Goal: Information Seeking & Learning: Check status

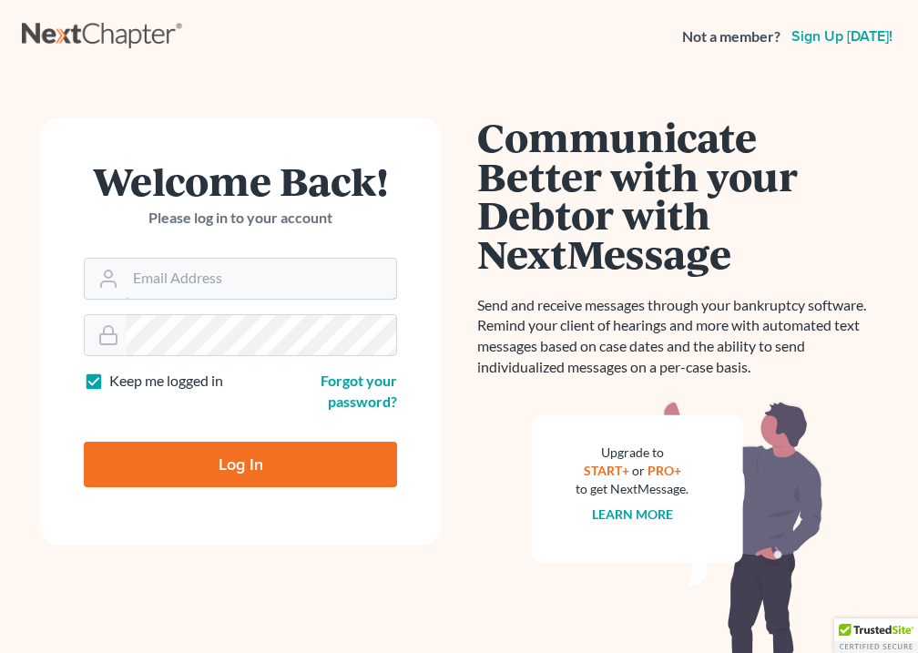
type input "bankruptcy@careylawbg.com"
click at [249, 462] on input "Log In" at bounding box center [240, 465] width 313 height 46
type input "Thinking..."
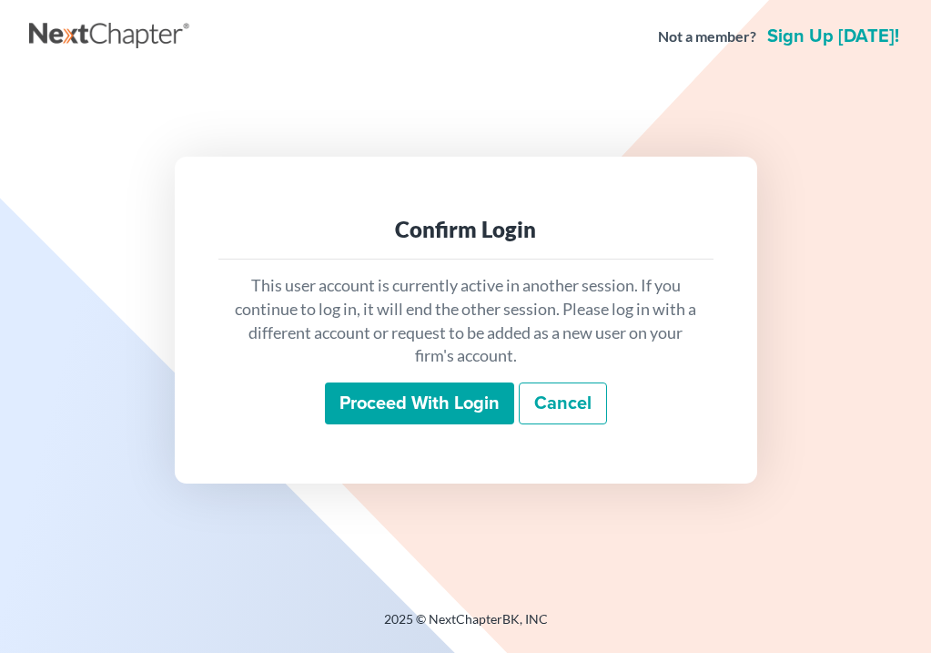
click at [420, 404] on input "Proceed with login" at bounding box center [419, 403] width 189 height 42
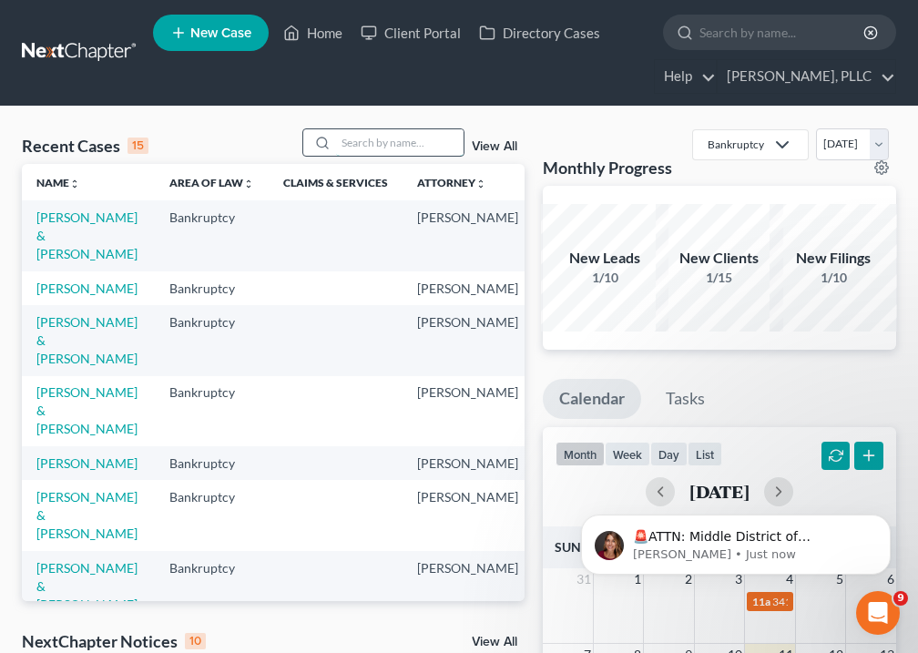
click at [363, 148] on input "search" at bounding box center [399, 142] width 127 height 26
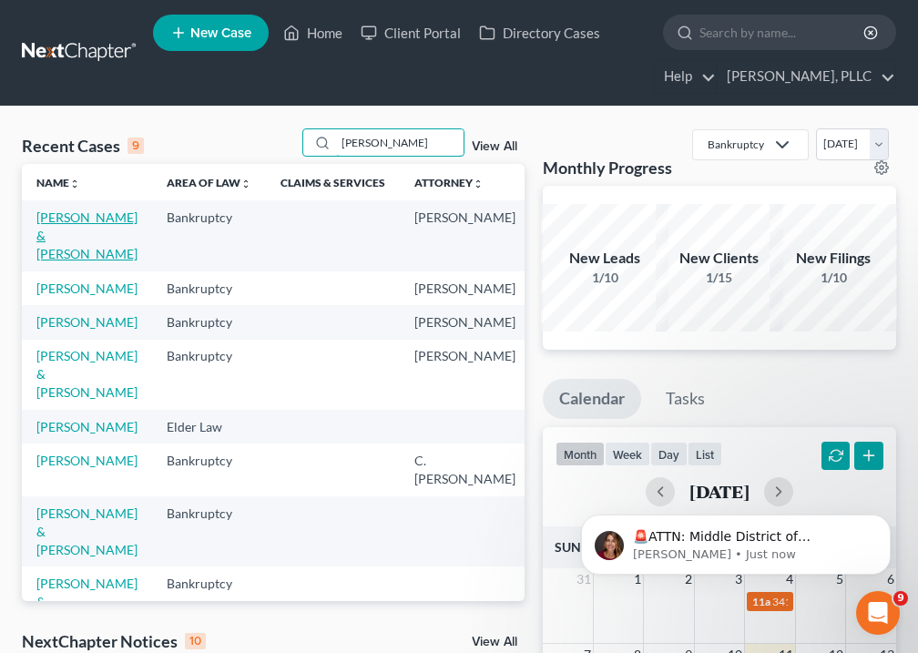
type input "[PERSON_NAME]"
click at [66, 257] on link "[PERSON_NAME] & [PERSON_NAME]" at bounding box center [86, 235] width 101 height 52
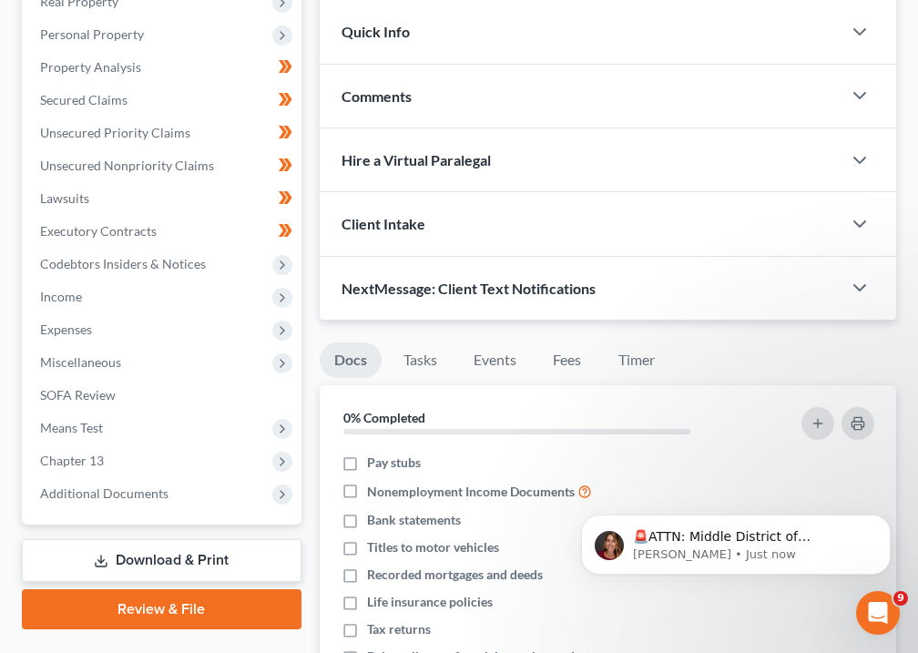
scroll to position [456, 0]
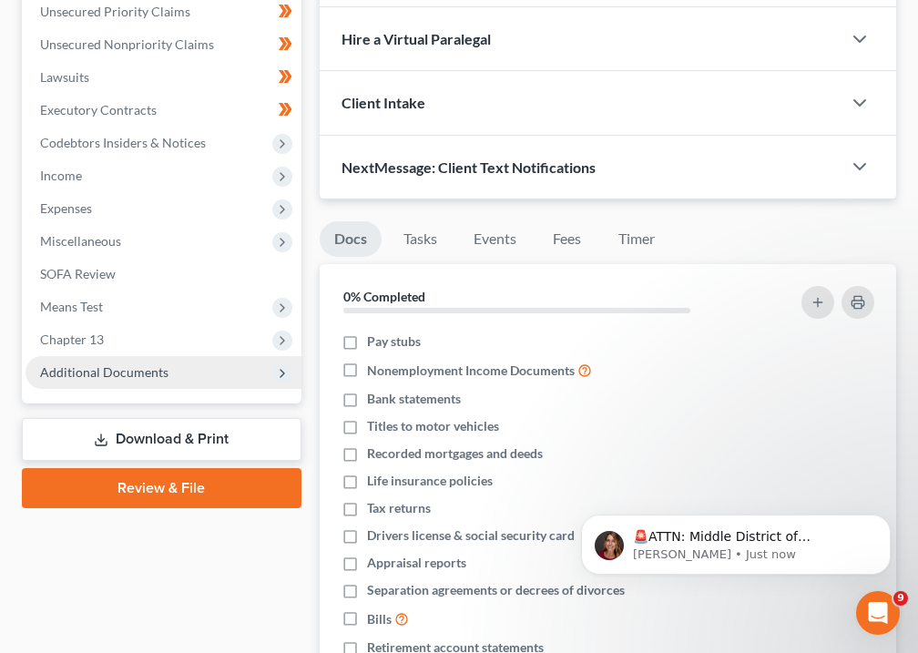
click at [133, 381] on span "Additional Documents" at bounding box center [163, 372] width 276 height 33
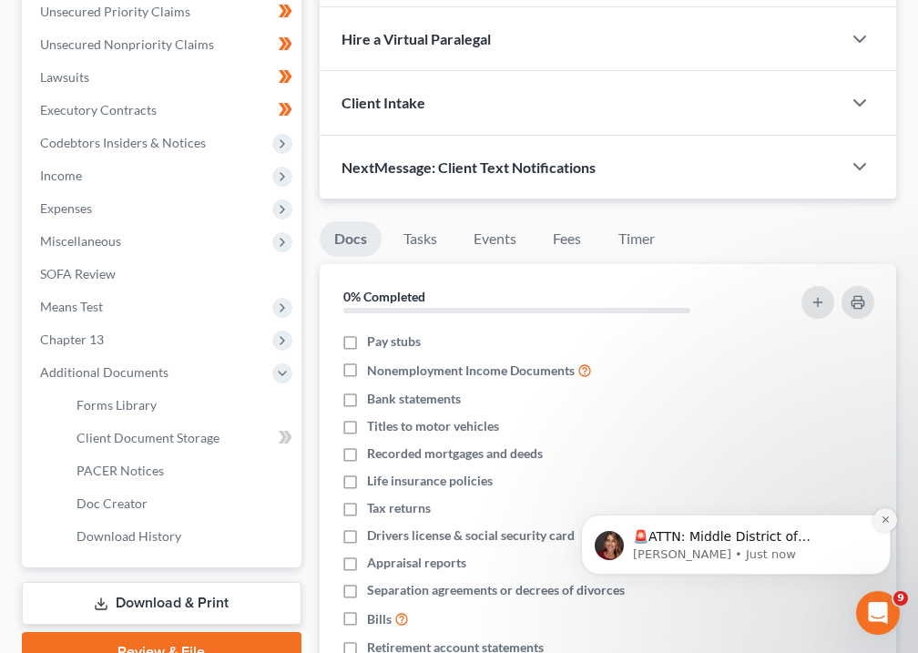
click at [891, 520] on button "Dismiss notification" at bounding box center [885, 520] width 24 height 24
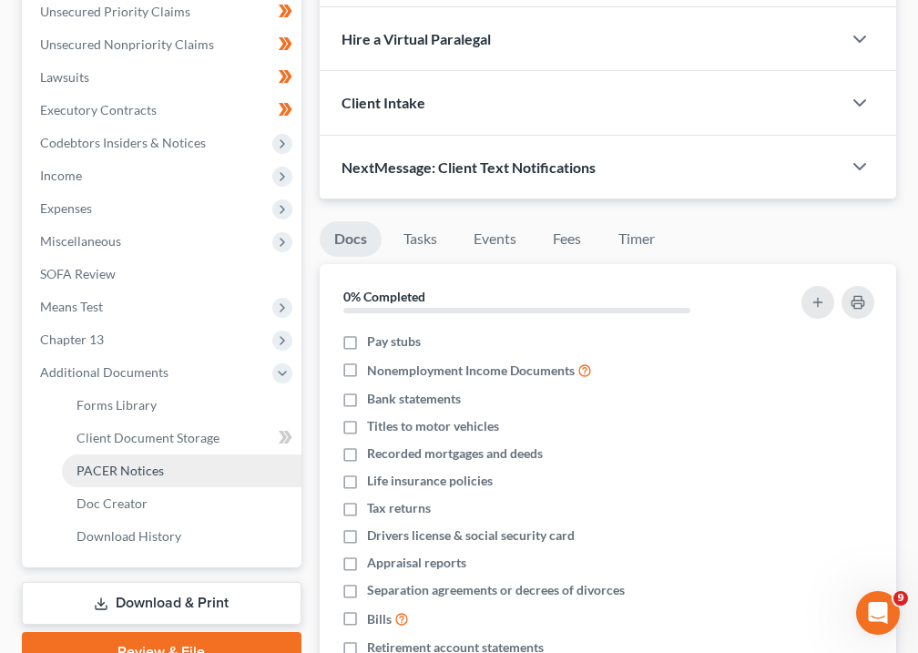
click at [123, 479] on link "PACER Notices" at bounding box center [181, 470] width 239 height 33
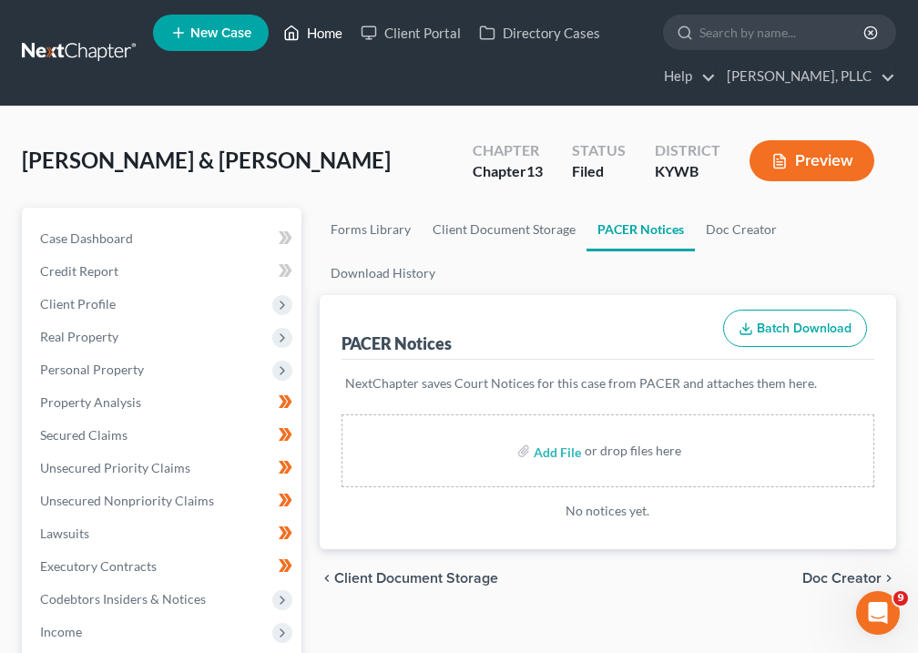
click at [329, 32] on link "Home" at bounding box center [312, 32] width 77 height 33
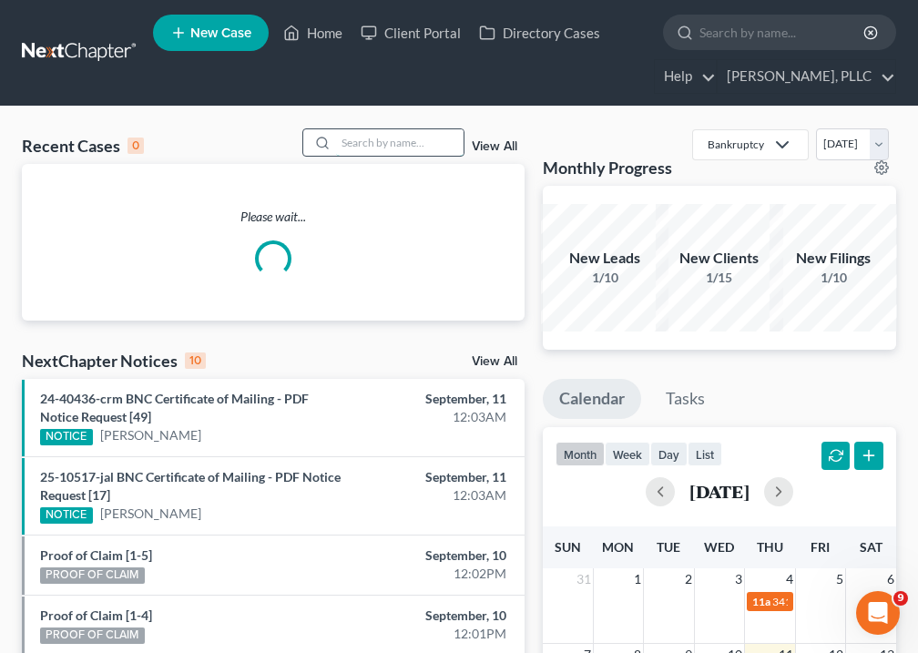
click at [395, 138] on input "search" at bounding box center [399, 142] width 127 height 26
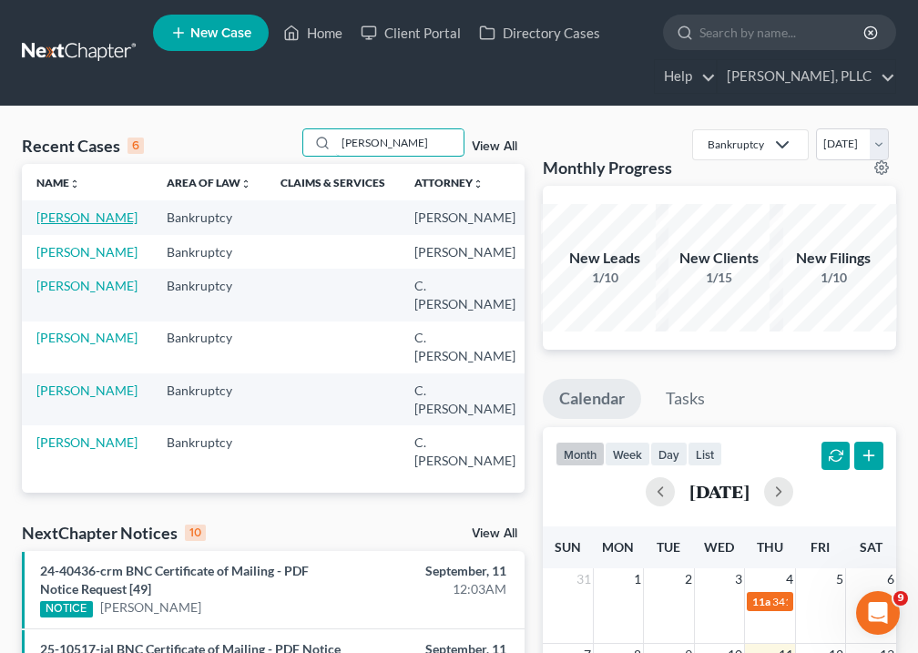
type input "[PERSON_NAME]"
click at [62, 225] on link "[PERSON_NAME]" at bounding box center [86, 216] width 101 height 15
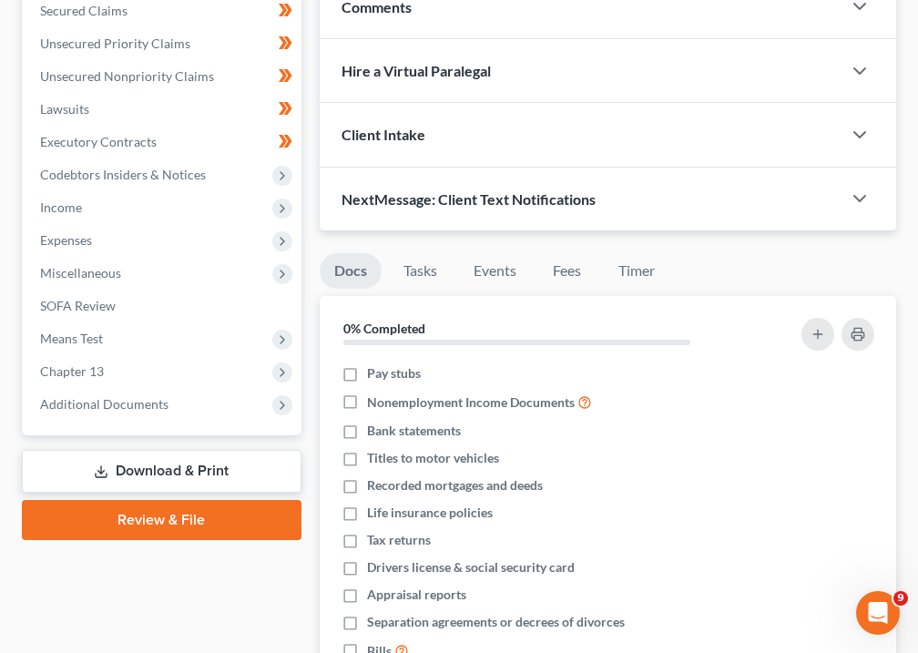
scroll to position [495, 0]
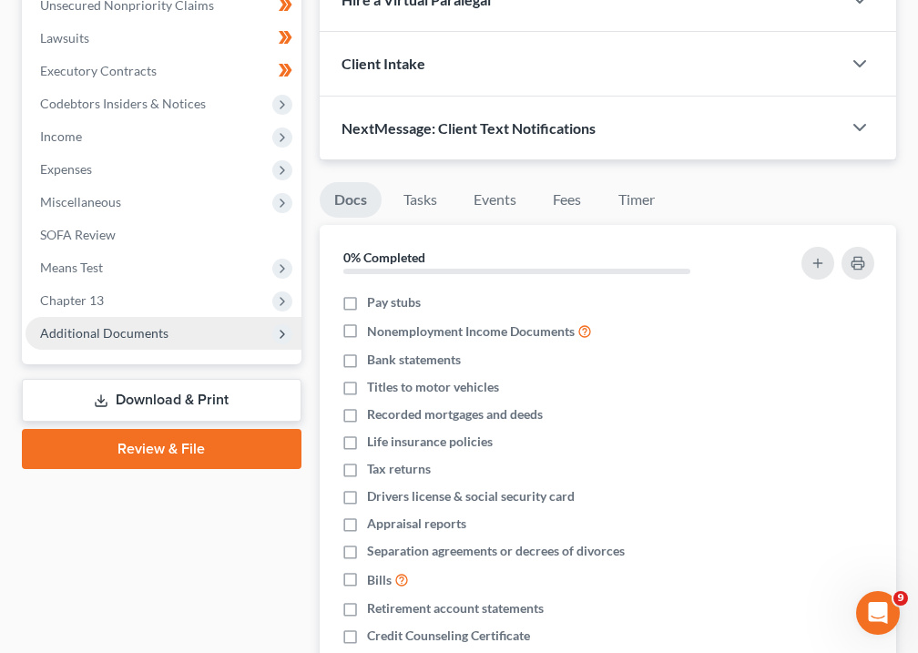
click at [84, 343] on span "Additional Documents" at bounding box center [163, 333] width 276 height 33
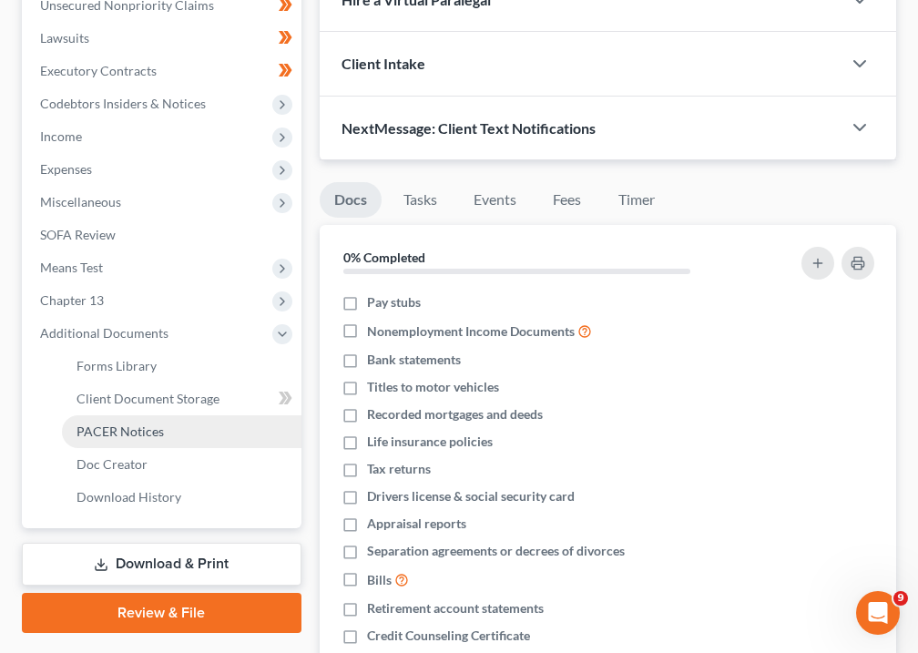
click at [118, 429] on span "PACER Notices" at bounding box center [119, 430] width 87 height 15
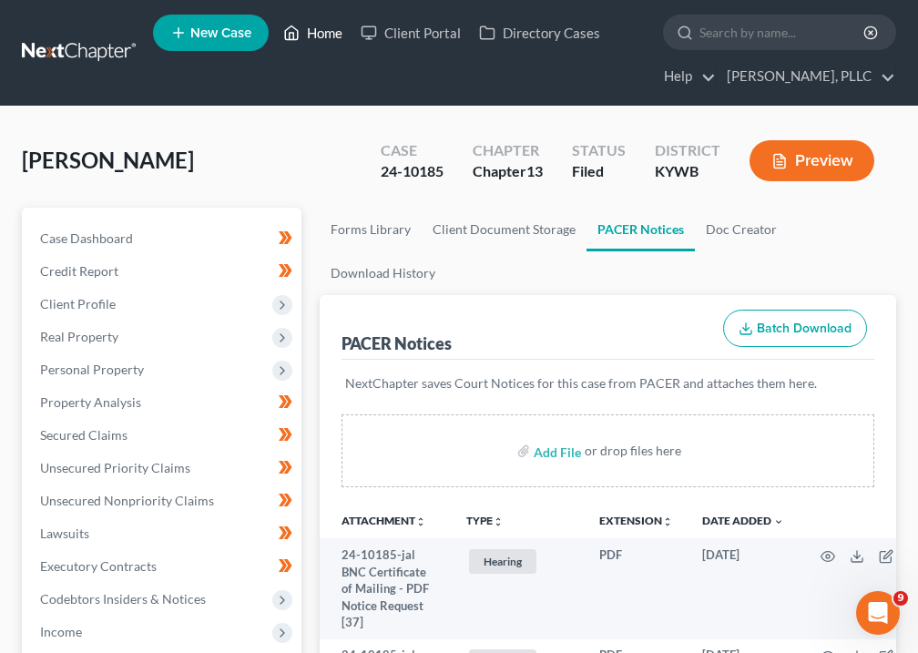
click at [328, 34] on link "Home" at bounding box center [312, 32] width 77 height 33
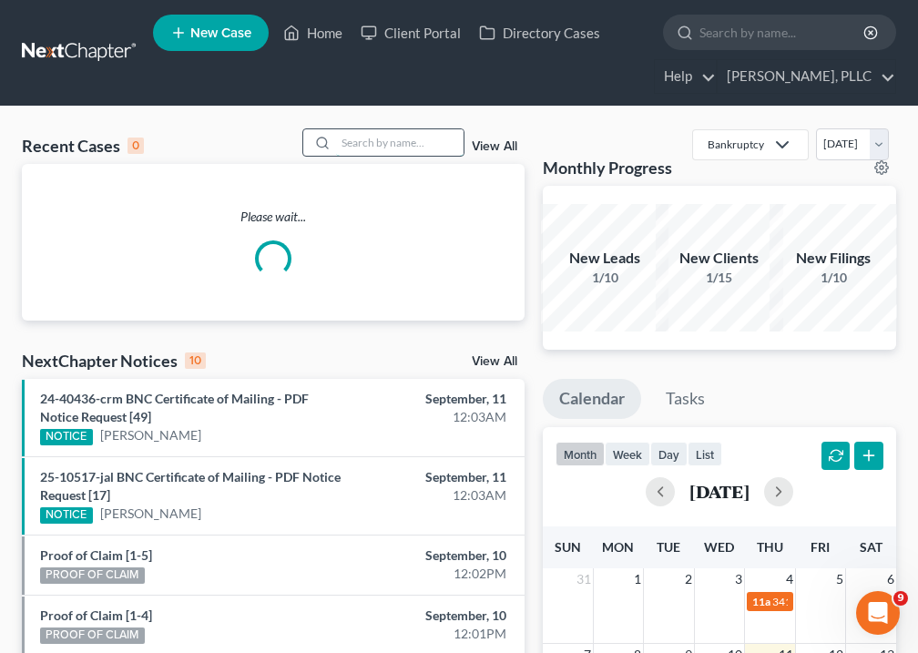
click at [381, 148] on input "search" at bounding box center [399, 142] width 127 height 26
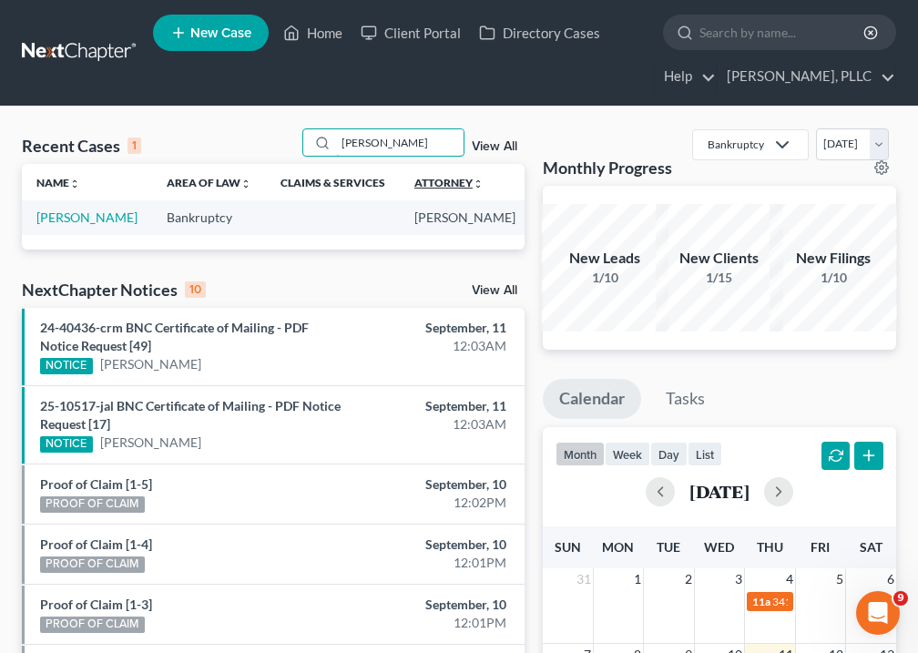
type input "McMuffin"
drag, startPoint x: 370, startPoint y: 179, endPoint x: 63, endPoint y: 228, distance: 310.6
click at [63, 225] on link "[PERSON_NAME]" at bounding box center [86, 216] width 101 height 15
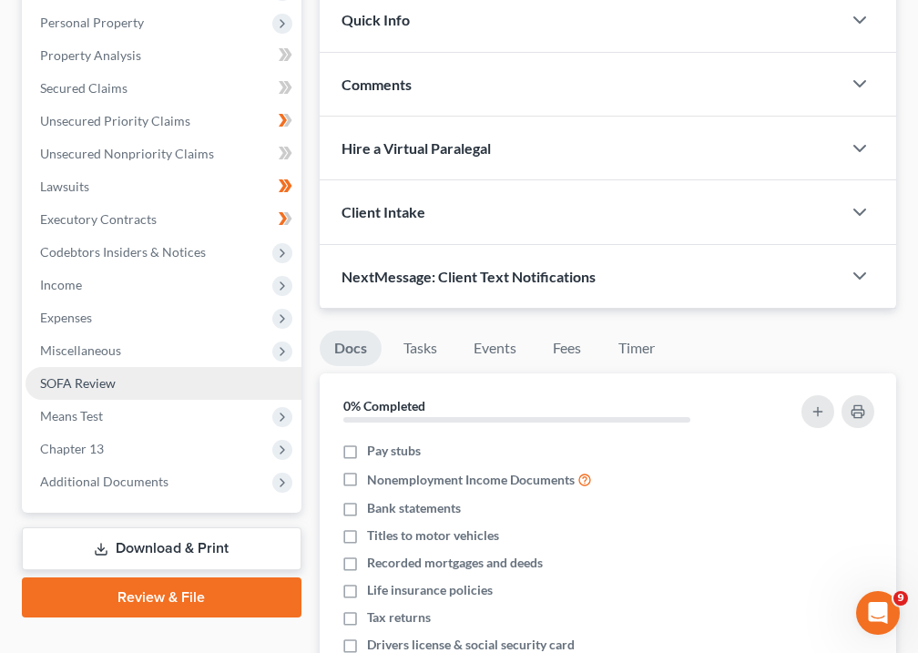
scroll to position [416, 0]
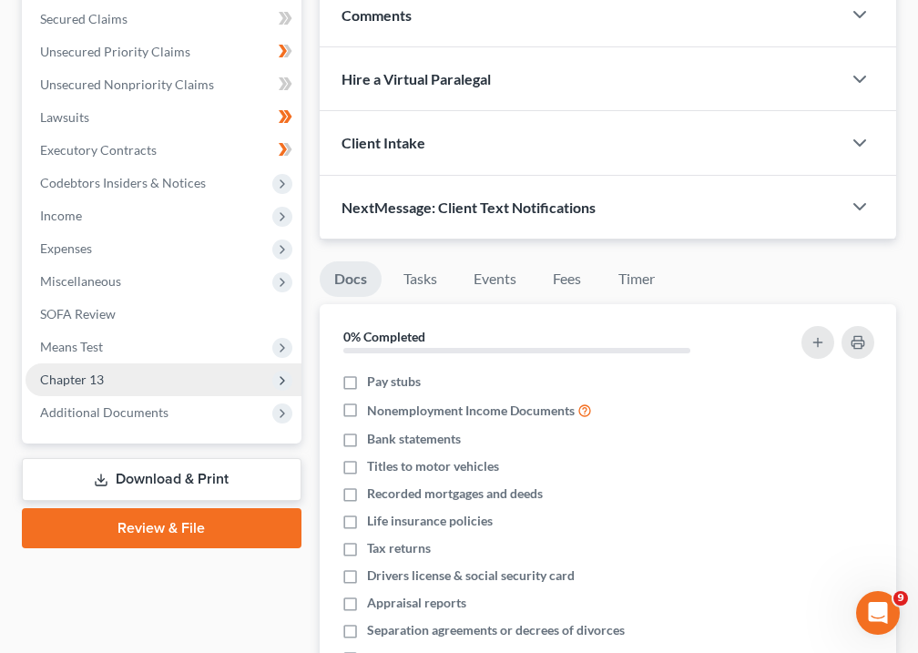
click at [84, 383] on span "Chapter 13" at bounding box center [72, 378] width 64 height 15
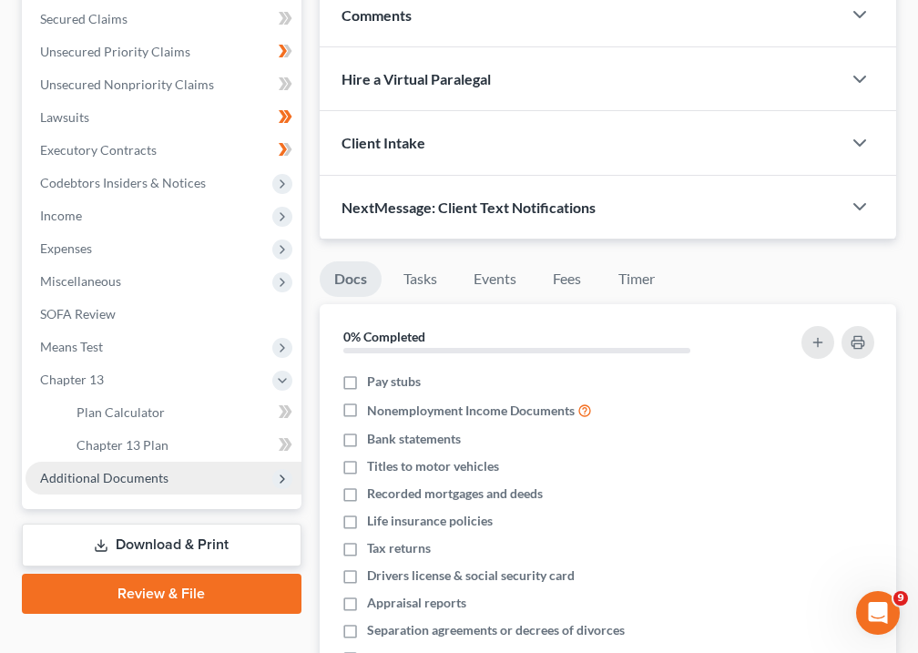
click at [100, 476] on span "Additional Documents" at bounding box center [104, 477] width 128 height 15
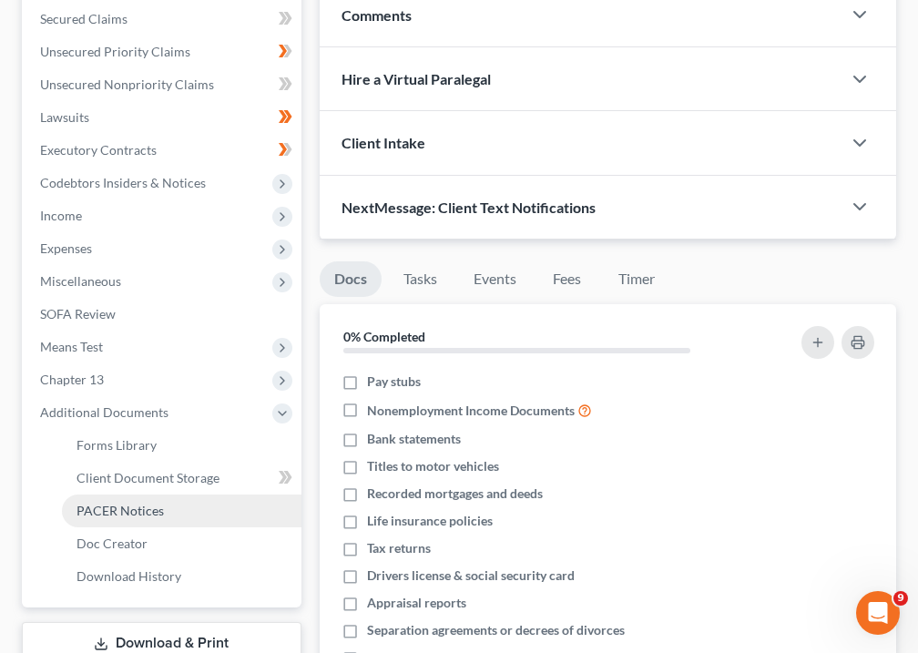
click at [107, 521] on link "PACER Notices" at bounding box center [181, 510] width 239 height 33
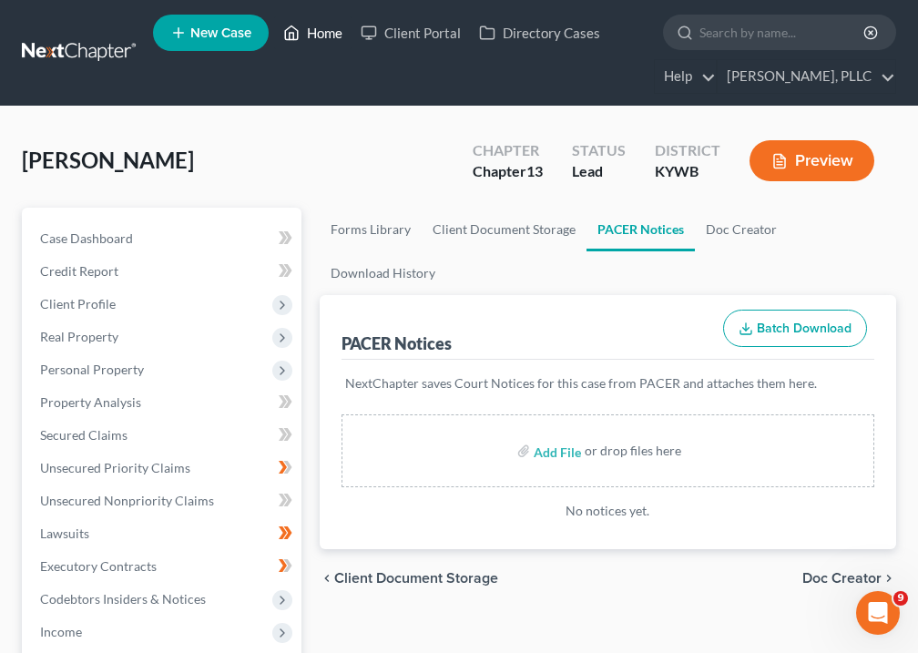
click at [331, 36] on link "Home" at bounding box center [312, 32] width 77 height 33
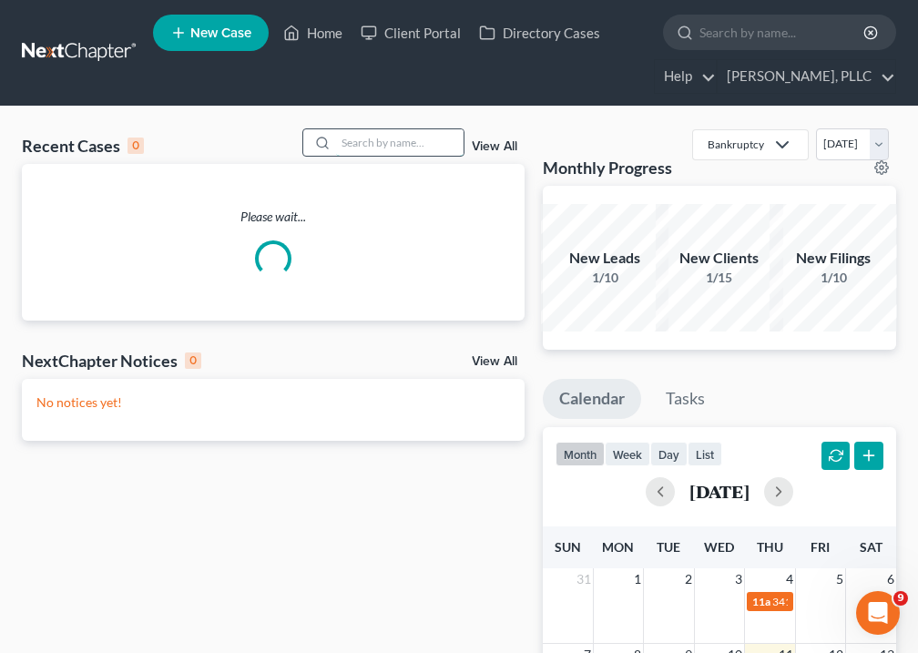
click at [368, 137] on input "search" at bounding box center [399, 142] width 127 height 26
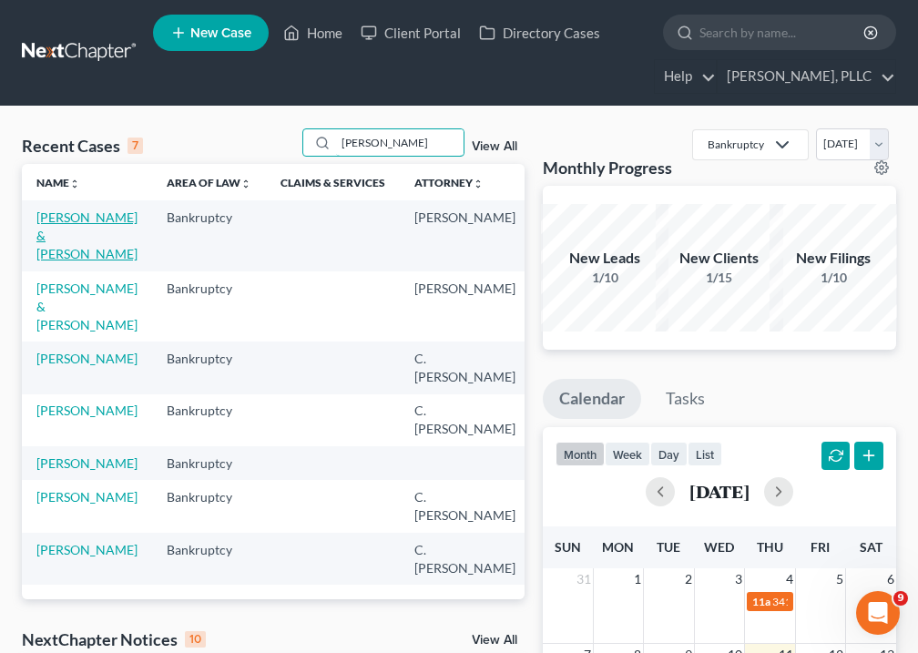
type input "[PERSON_NAME]"
click at [60, 257] on link "[PERSON_NAME] & [PERSON_NAME]" at bounding box center [86, 235] width 101 height 52
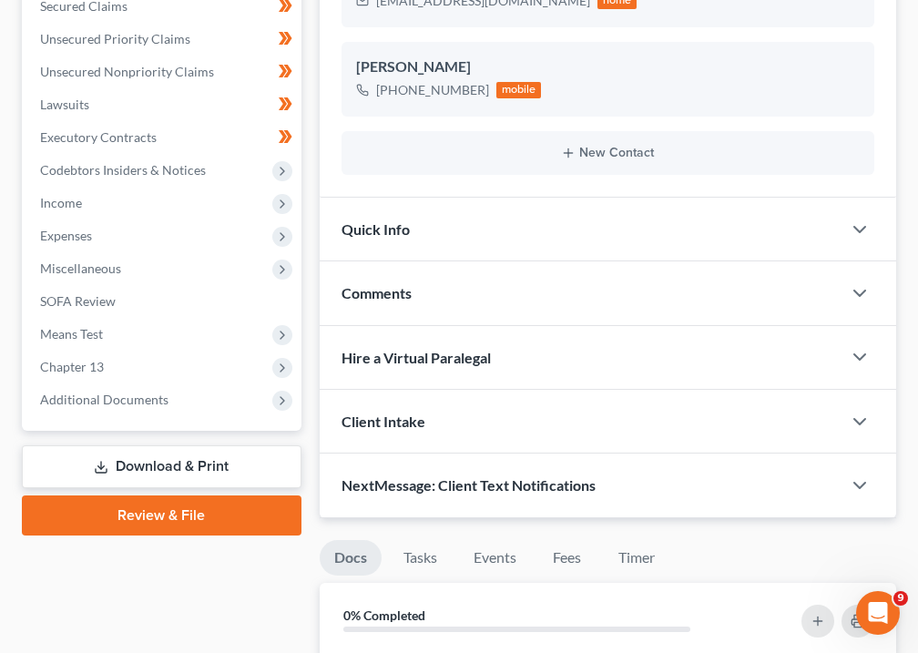
scroll to position [517, 0]
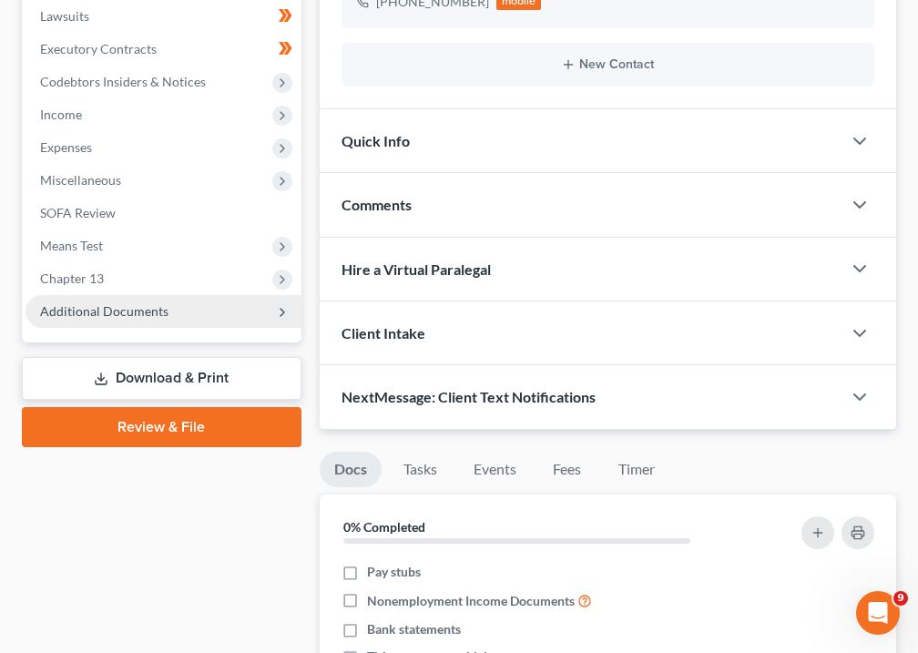
click at [134, 315] on span "Additional Documents" at bounding box center [104, 310] width 128 height 15
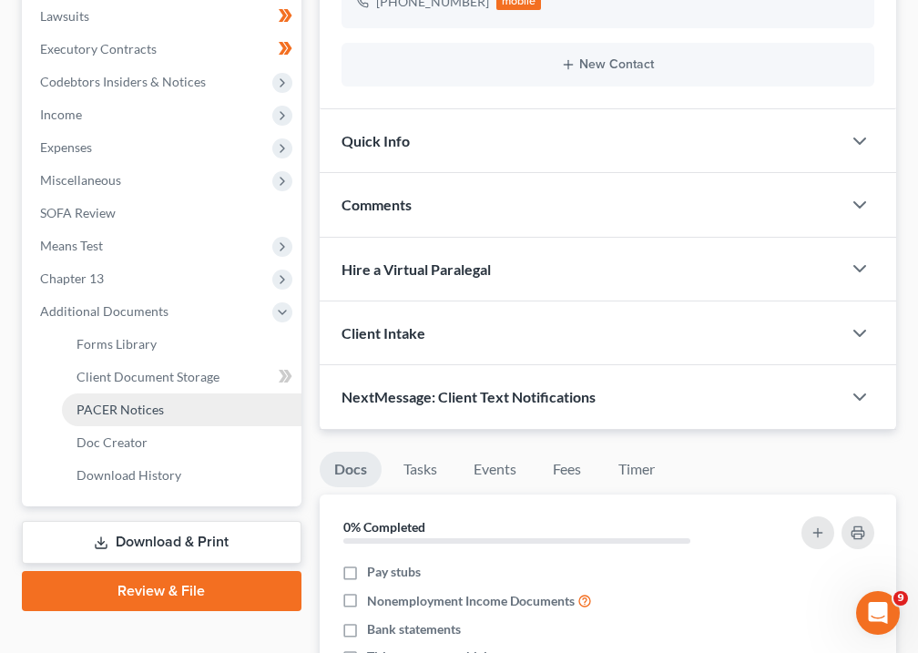
click at [115, 412] on span "PACER Notices" at bounding box center [119, 409] width 87 height 15
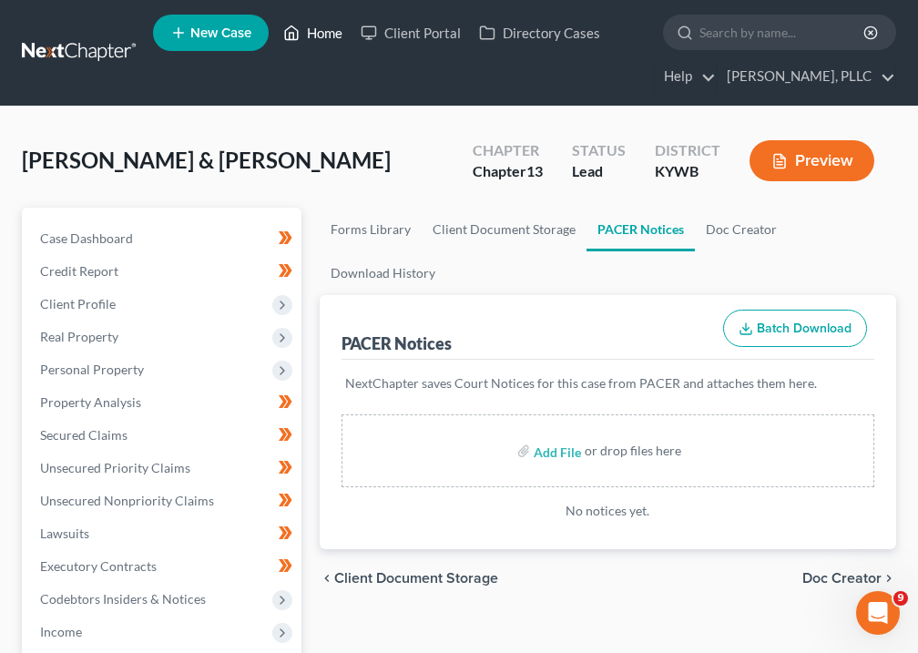
click at [333, 37] on link "Home" at bounding box center [312, 32] width 77 height 33
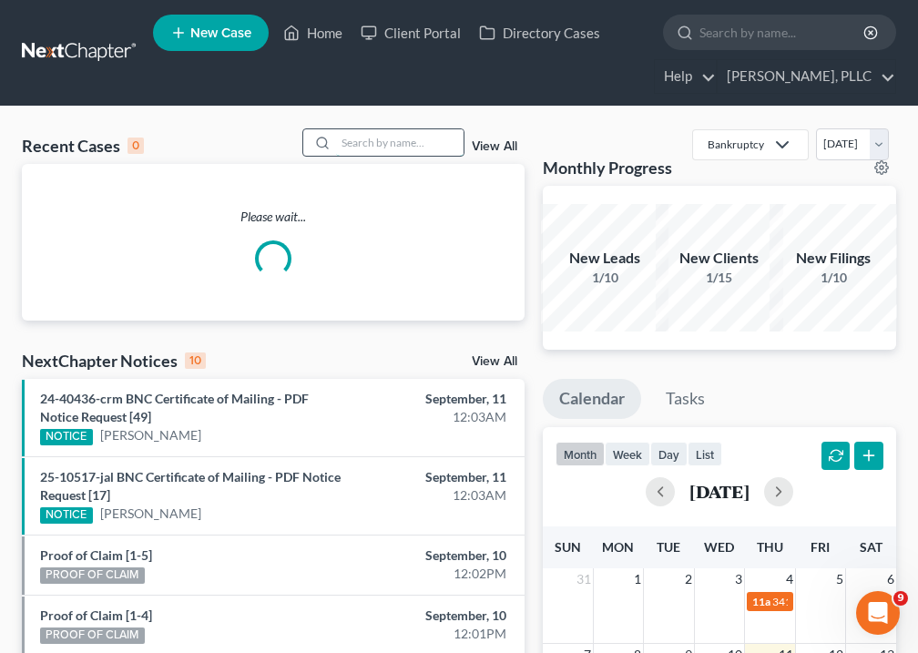
click at [401, 149] on input "search" at bounding box center [399, 142] width 127 height 26
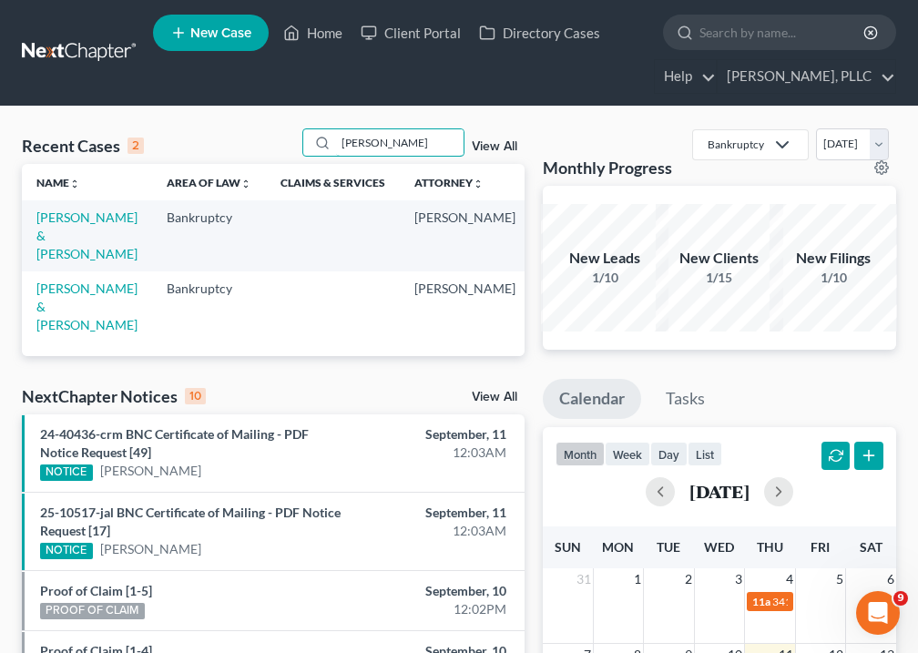
type input "[PERSON_NAME]"
drag, startPoint x: 332, startPoint y: 173, endPoint x: 80, endPoint y: 236, distance: 259.9
click at [80, 236] on link "[PERSON_NAME] & [PERSON_NAME]" at bounding box center [86, 235] width 101 height 52
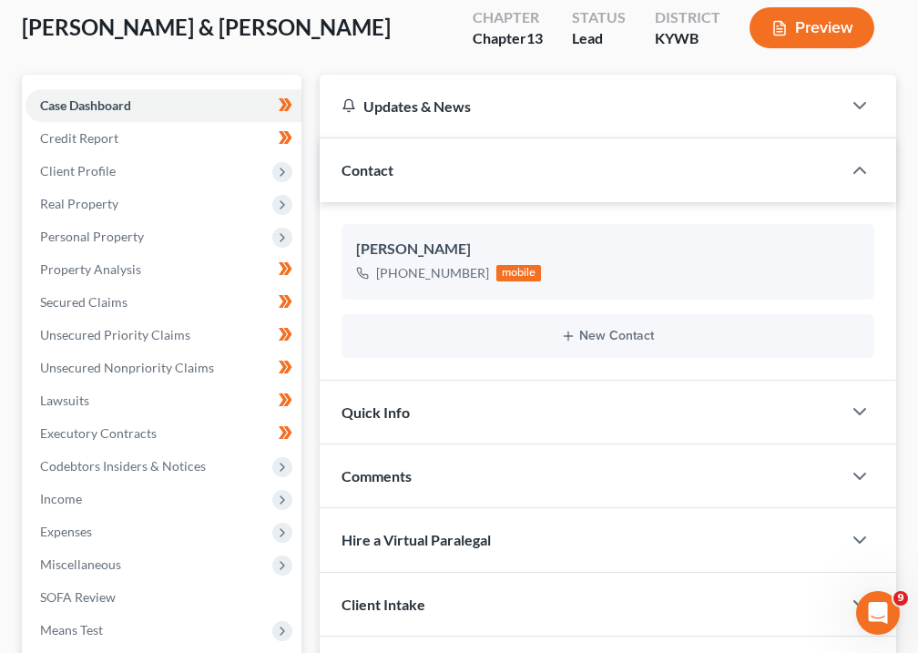
scroll to position [419, 0]
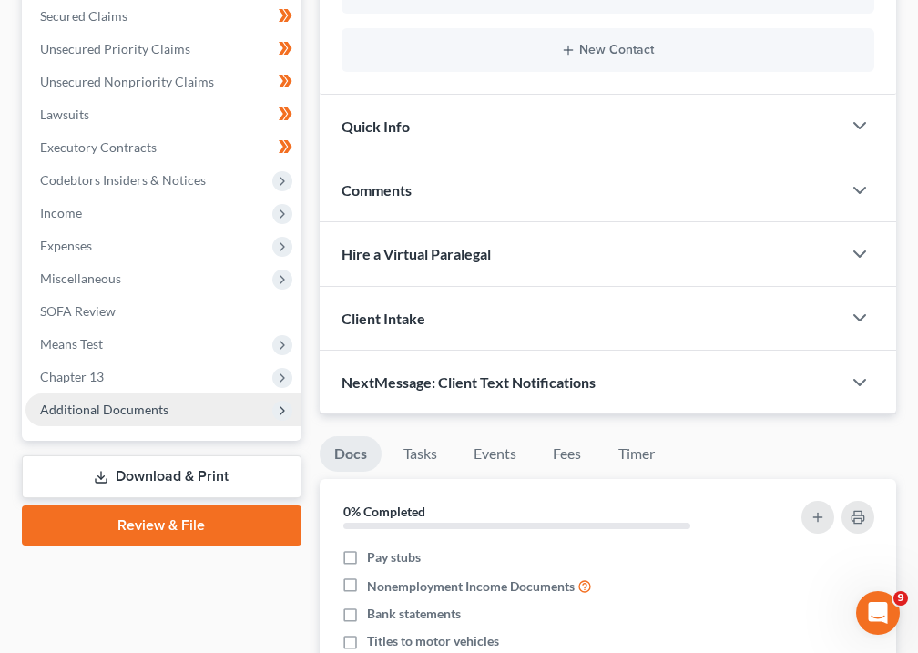
click at [84, 422] on span "Additional Documents" at bounding box center [163, 409] width 276 height 33
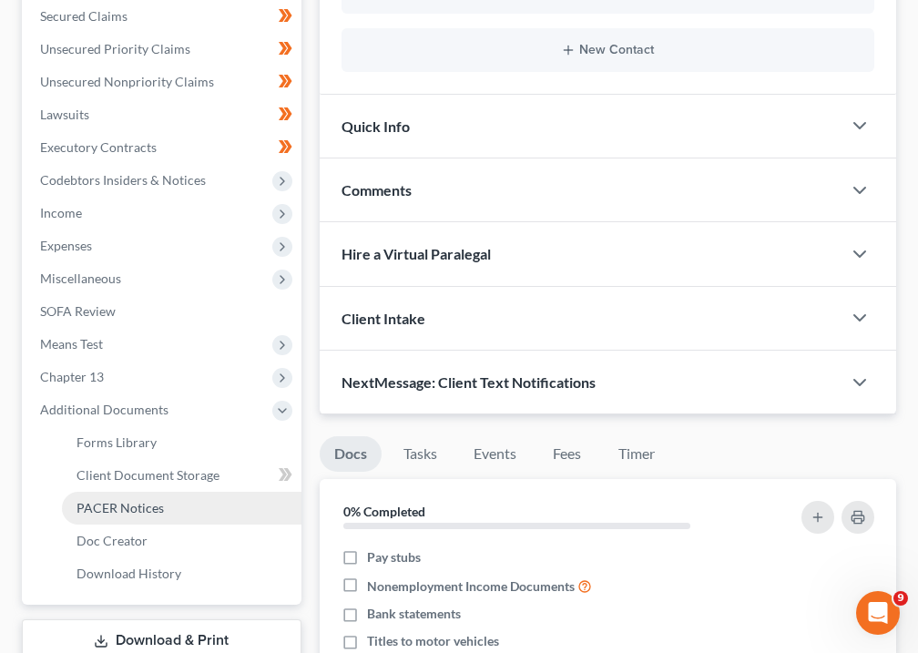
click at [93, 518] on link "PACER Notices" at bounding box center [181, 508] width 239 height 33
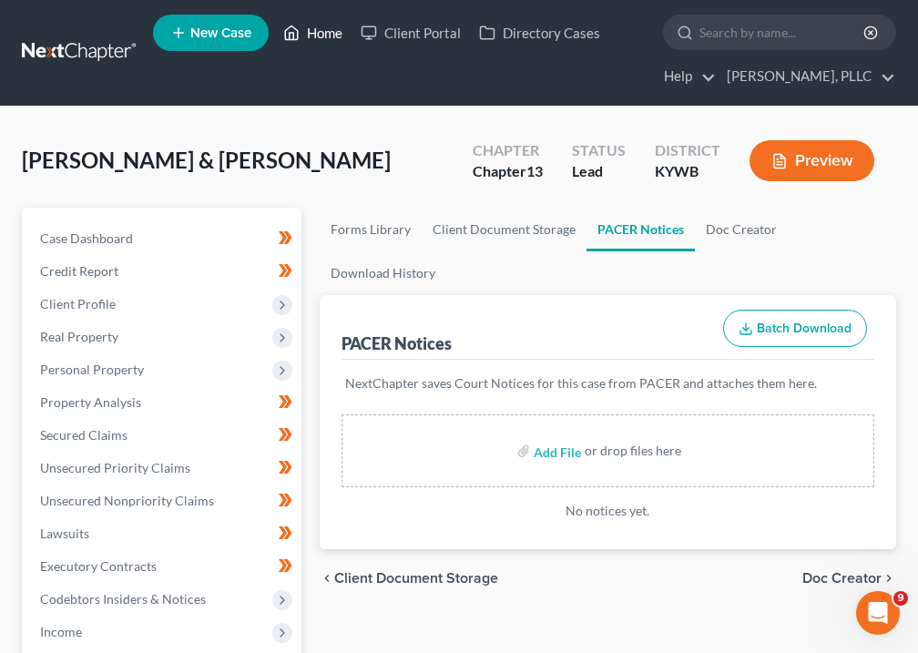
click at [328, 38] on link "Home" at bounding box center [312, 32] width 77 height 33
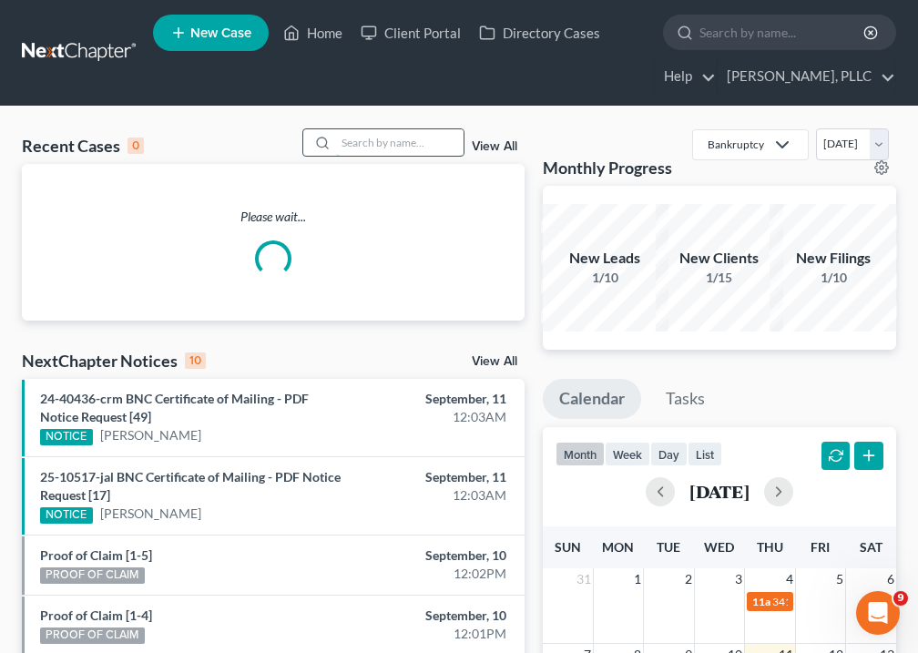
click at [407, 149] on input "search" at bounding box center [399, 142] width 127 height 26
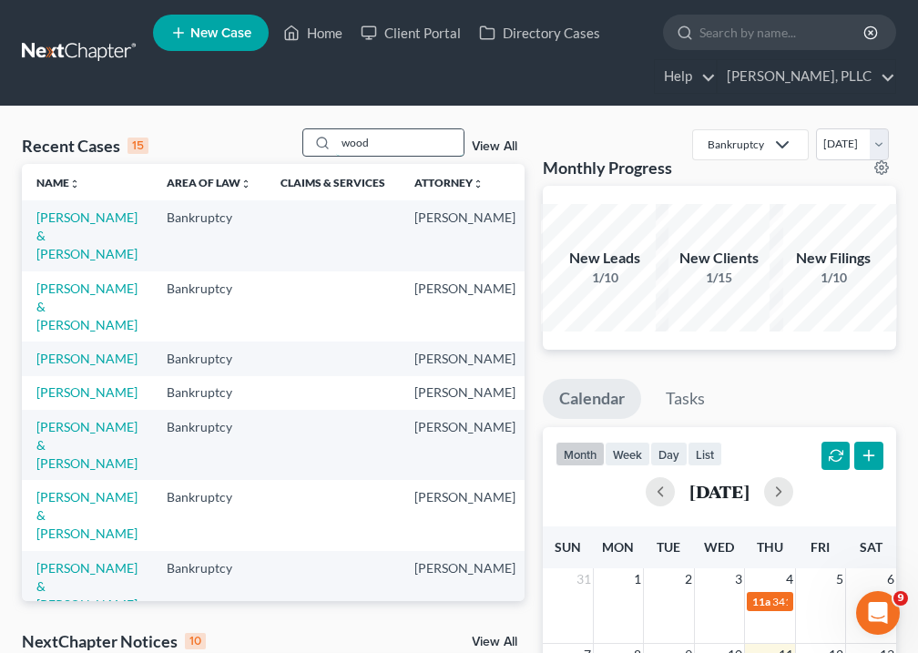
type input "[PERSON_NAME]"
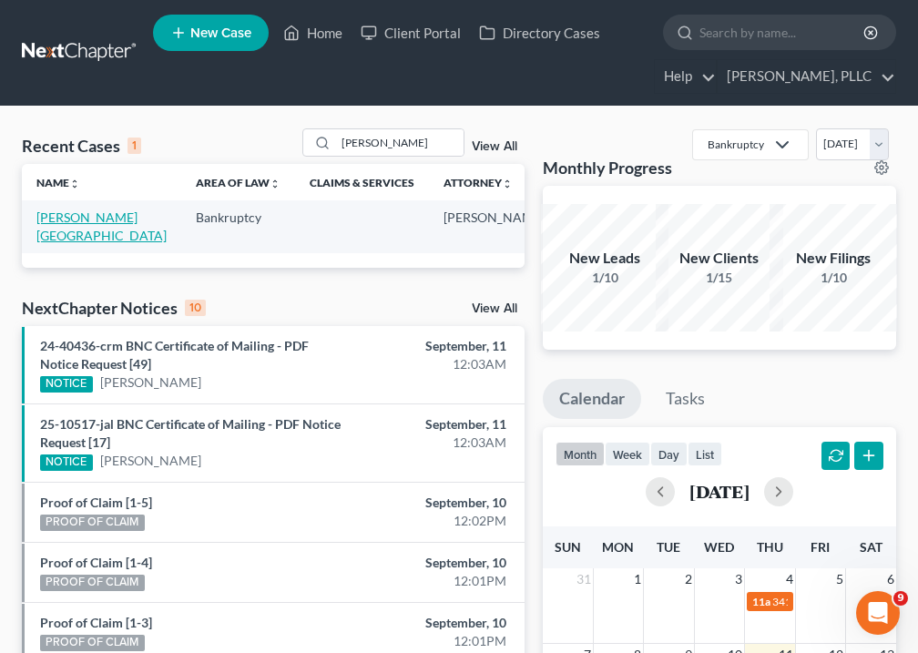
click at [48, 239] on link "[PERSON_NAME][GEOGRAPHIC_DATA]" at bounding box center [101, 226] width 130 height 34
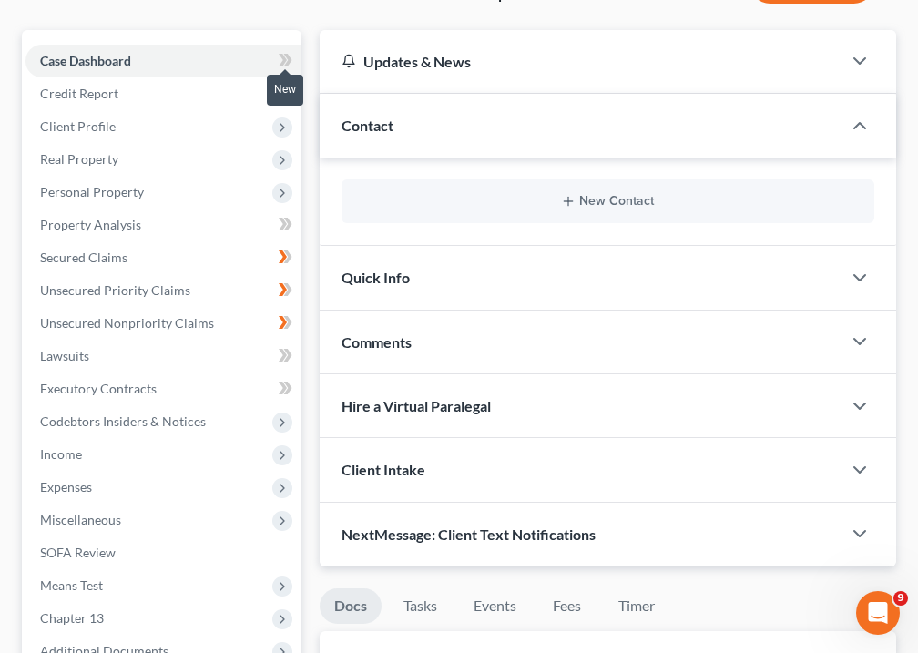
scroll to position [423, 0]
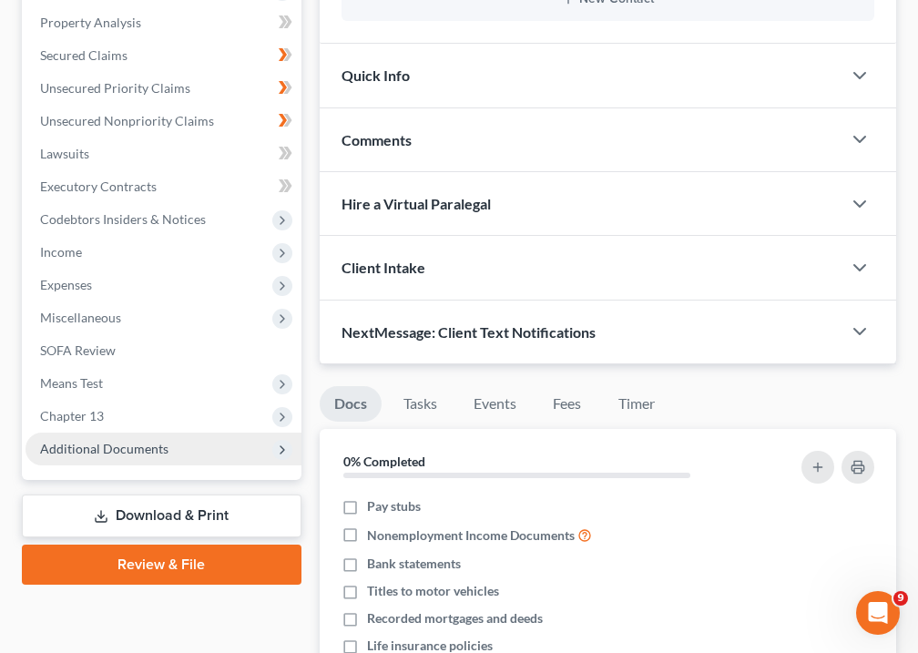
click at [79, 441] on span "Additional Documents" at bounding box center [104, 448] width 128 height 15
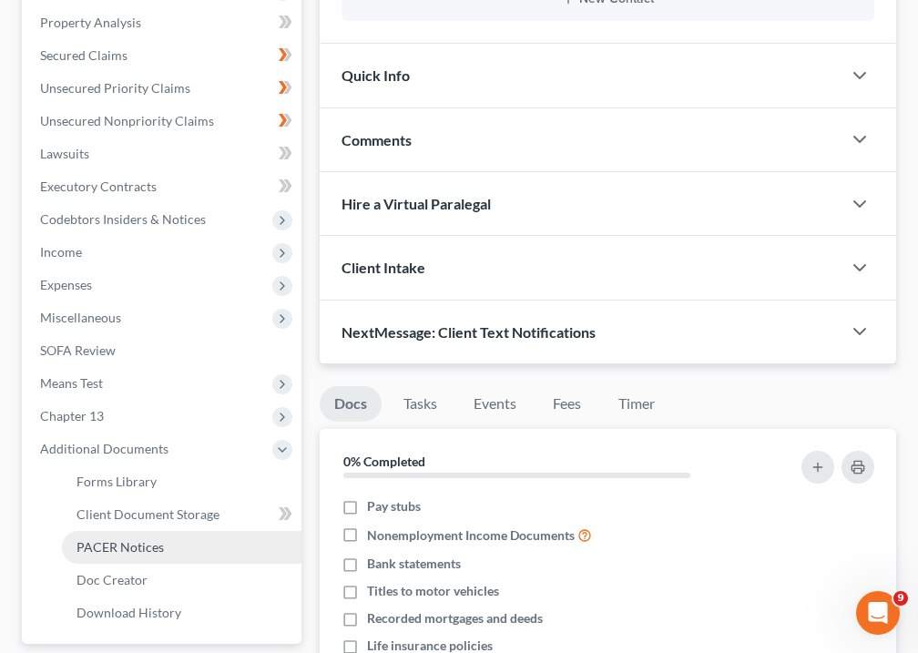
click at [87, 539] on span "PACER Notices" at bounding box center [119, 546] width 87 height 15
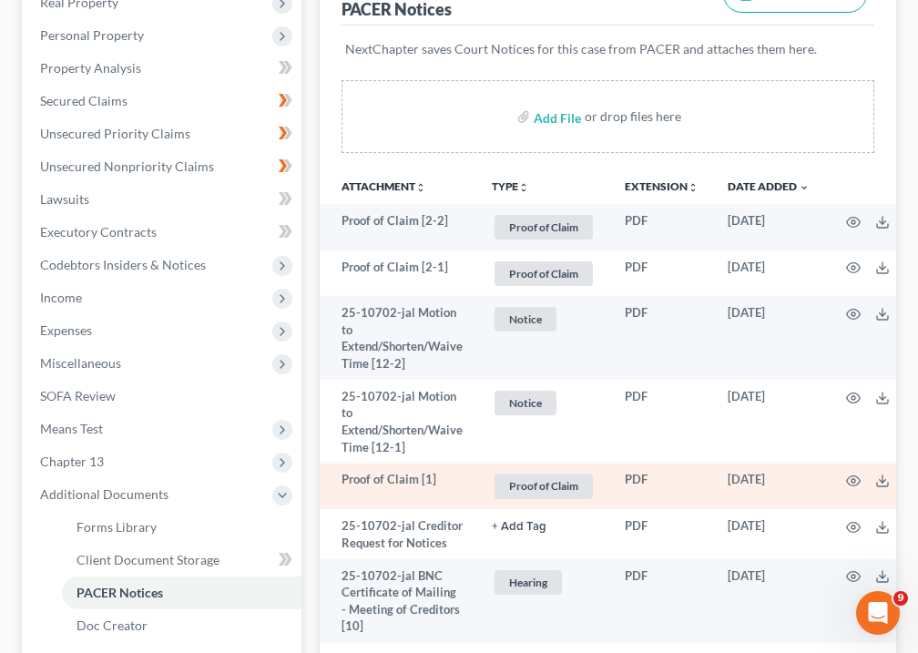
scroll to position [388, 0]
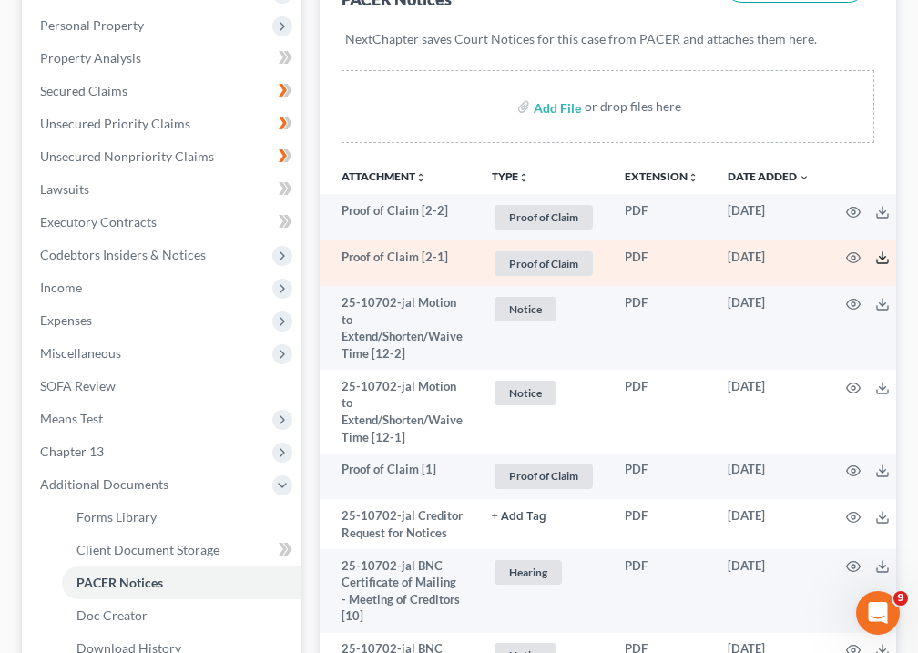
click at [881, 250] on icon at bounding box center [882, 257] width 15 height 15
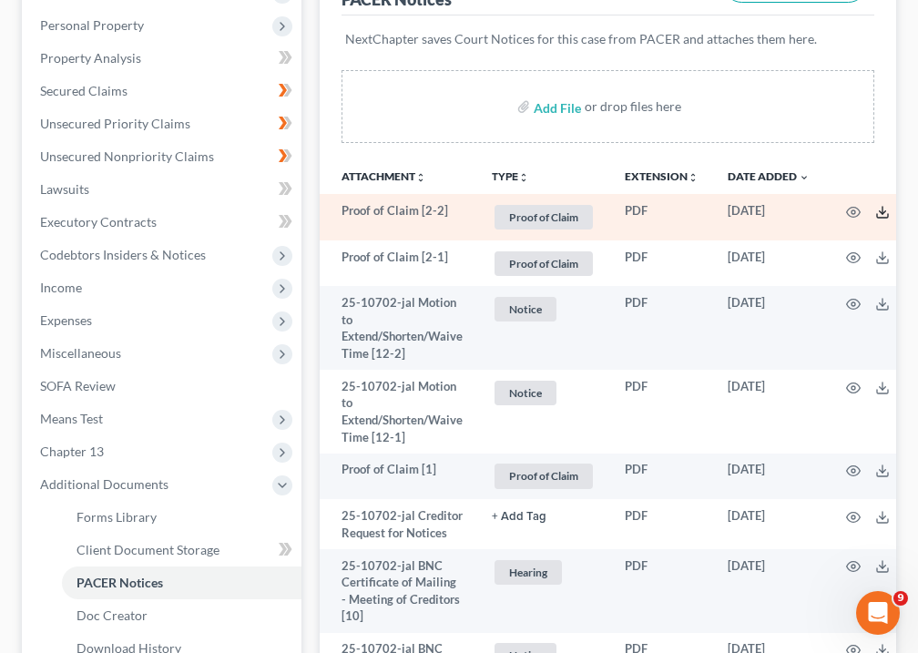
click at [885, 210] on polyline at bounding box center [882, 211] width 6 height 3
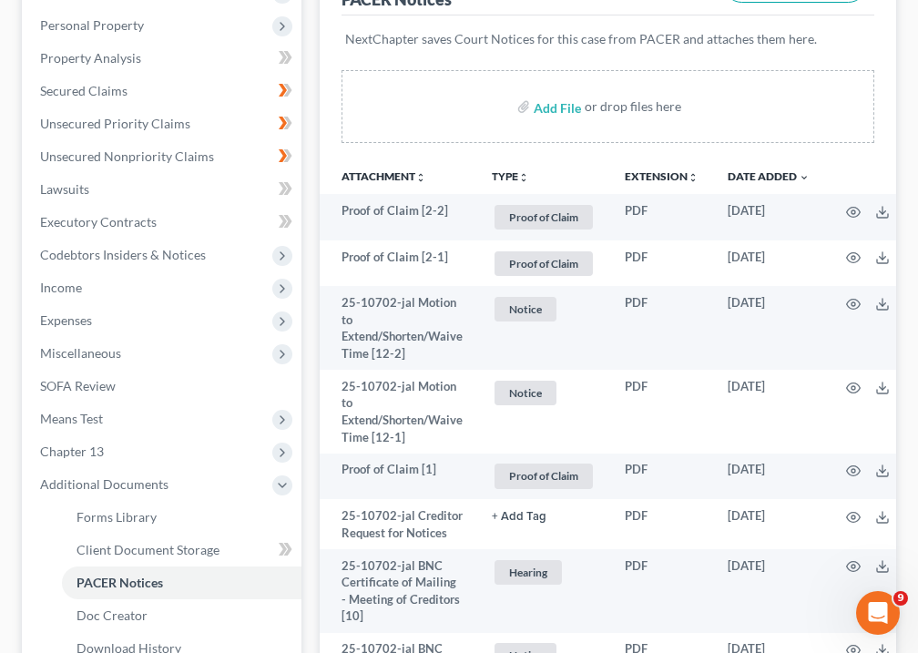
scroll to position [14, 0]
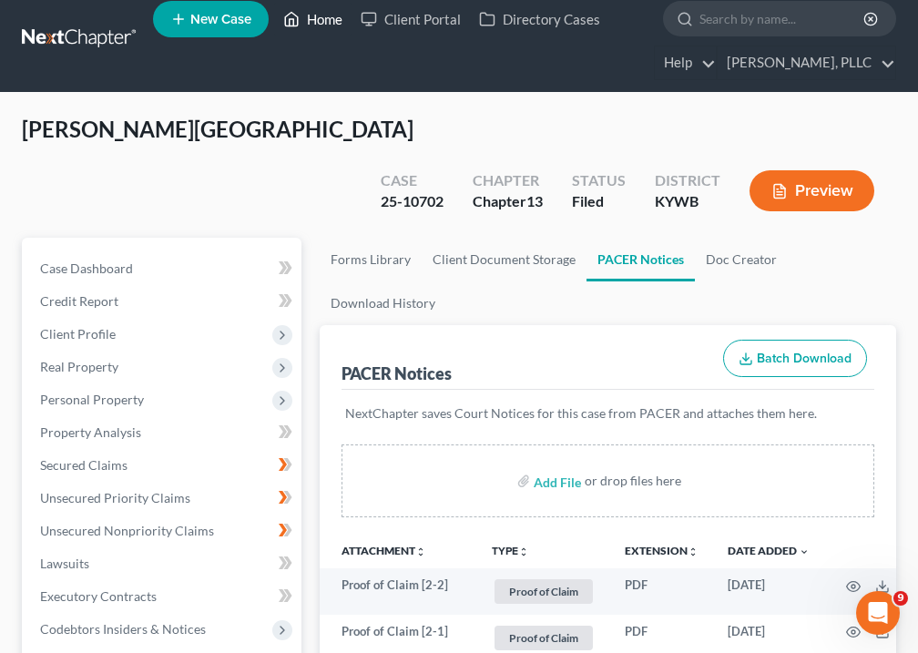
click at [323, 36] on link "Home" at bounding box center [312, 19] width 77 height 33
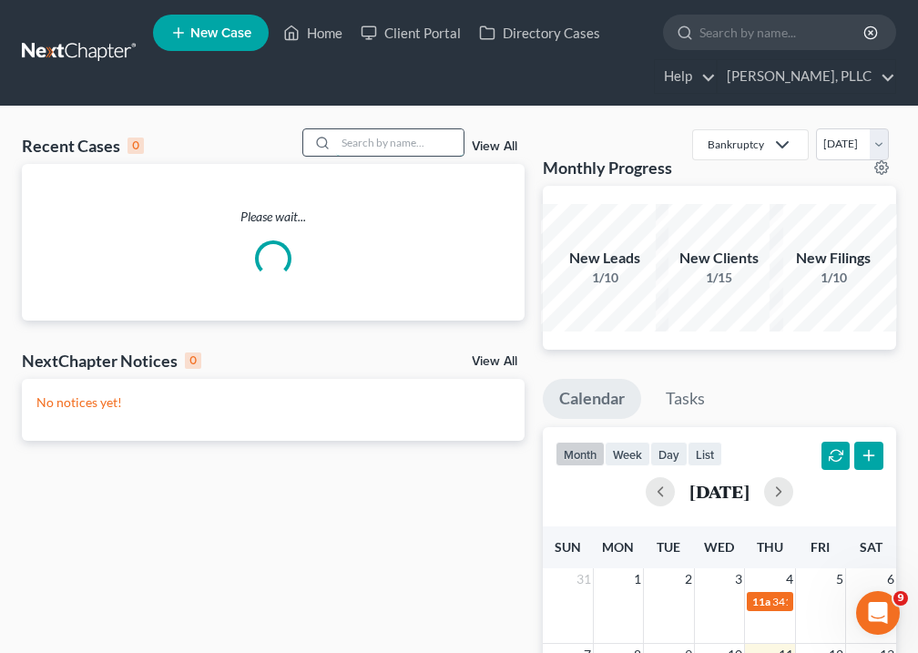
click at [374, 146] on input "search" at bounding box center [399, 142] width 127 height 26
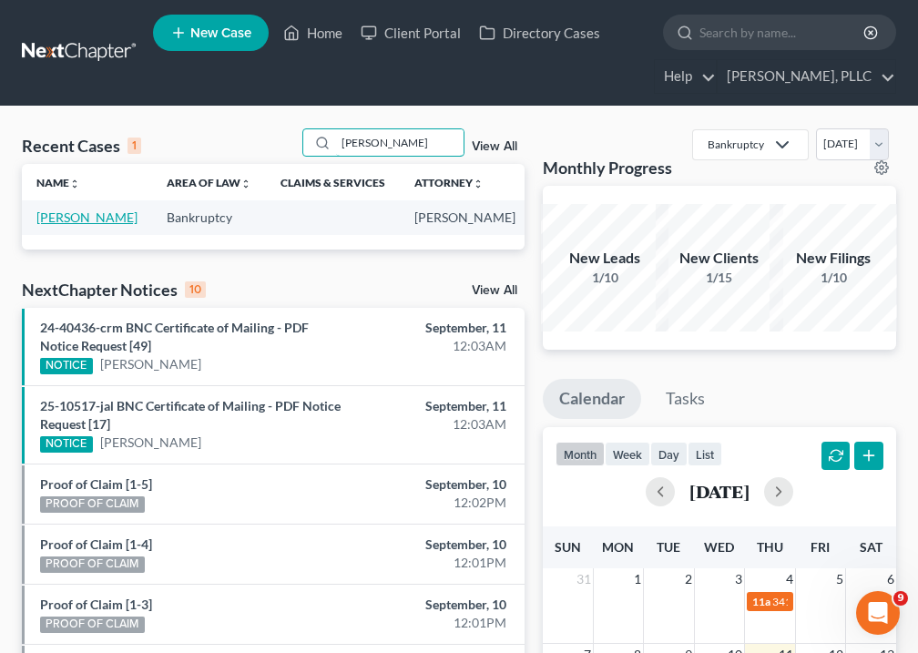
type input "[PERSON_NAME]"
click at [59, 225] on link "[PERSON_NAME]" at bounding box center [86, 216] width 101 height 15
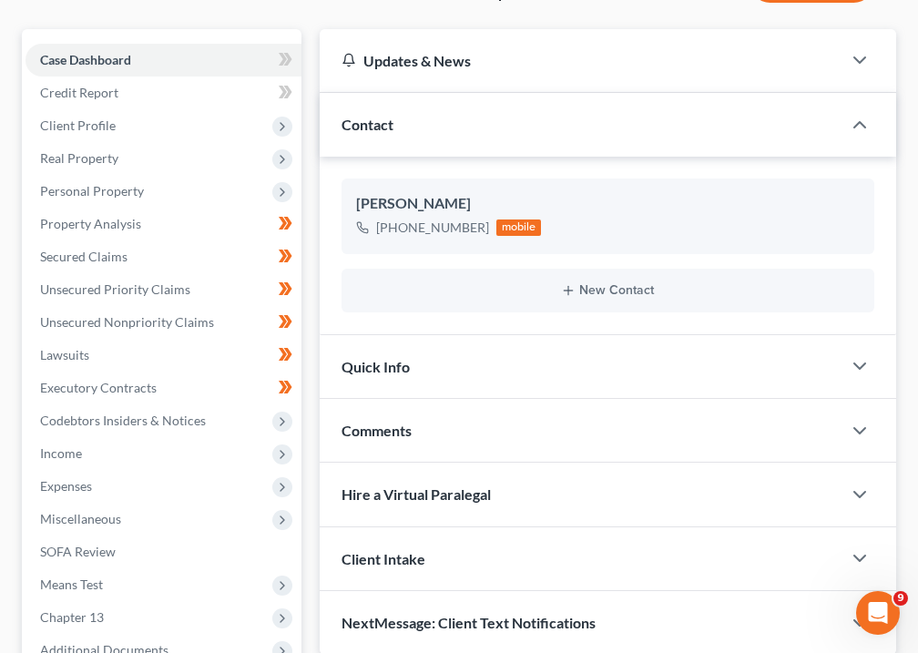
scroll to position [481, 0]
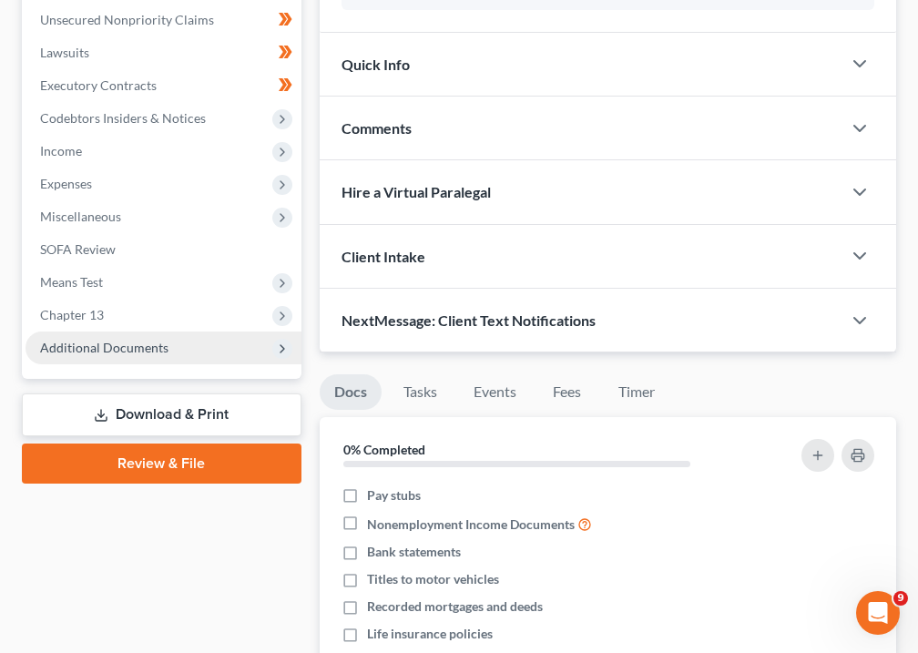
click at [111, 353] on span "Additional Documents" at bounding box center [104, 347] width 128 height 15
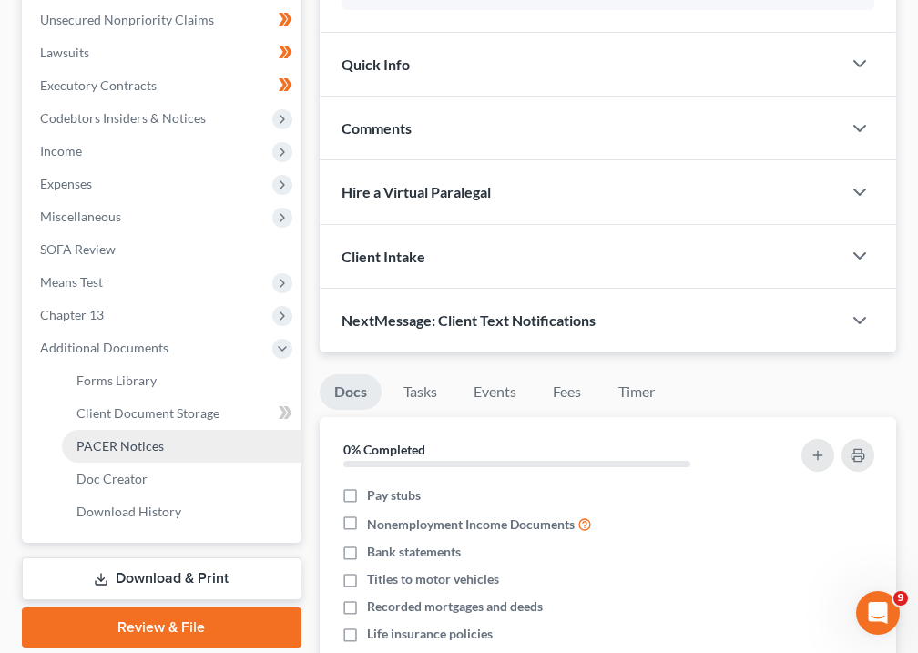
click at [117, 443] on span "PACER Notices" at bounding box center [119, 445] width 87 height 15
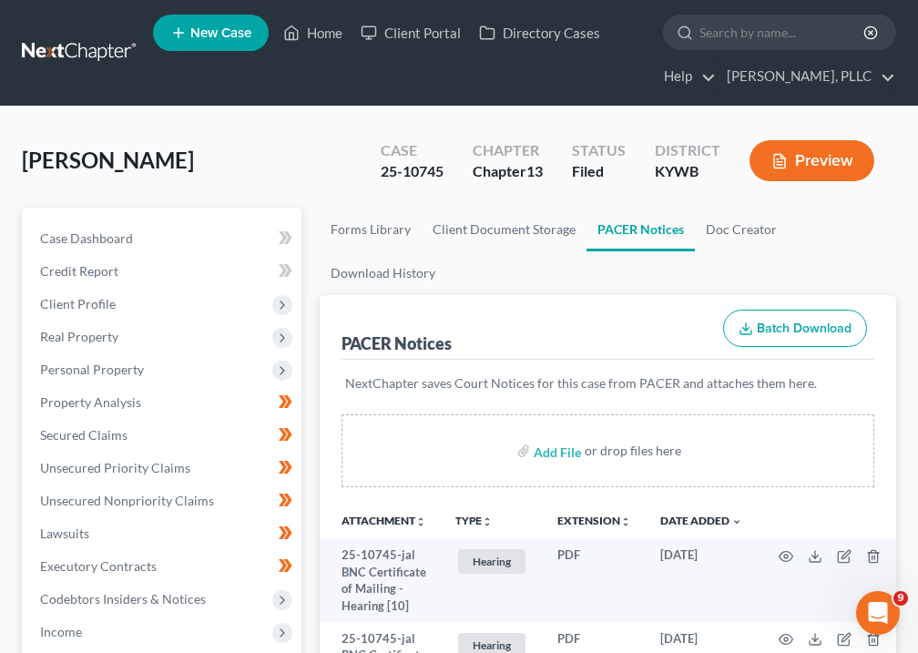
click at [492, 518] on icon "unfold_more" at bounding box center [487, 521] width 11 height 11
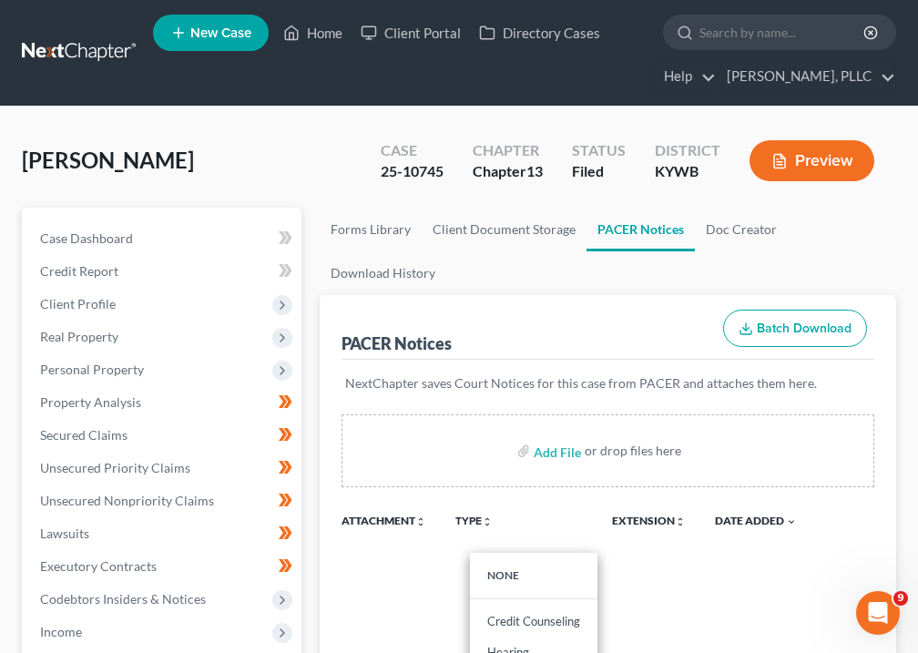
scroll to position [367, 0]
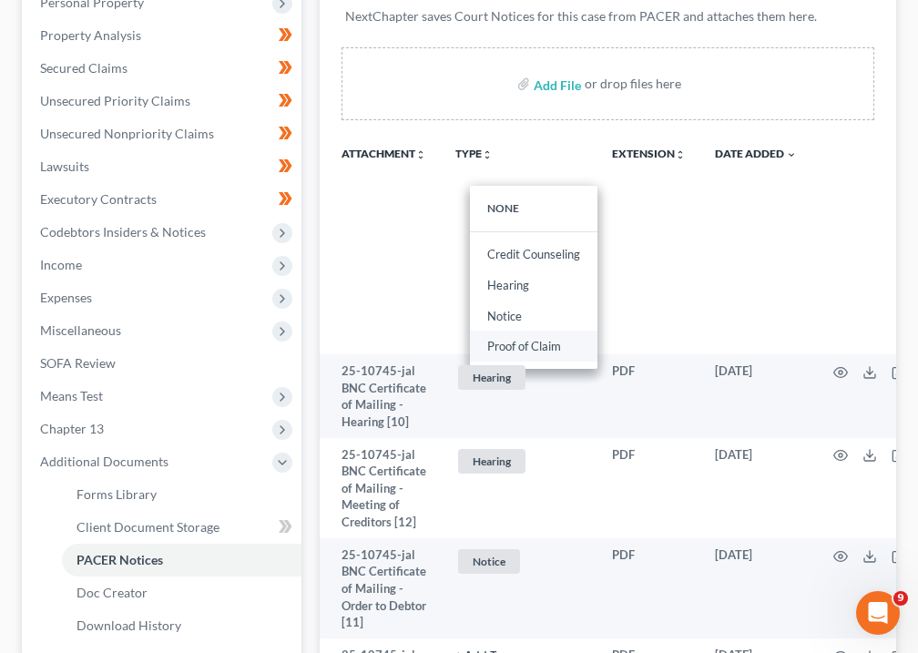
click at [536, 344] on link "Proof of Claim" at bounding box center [533, 346] width 127 height 31
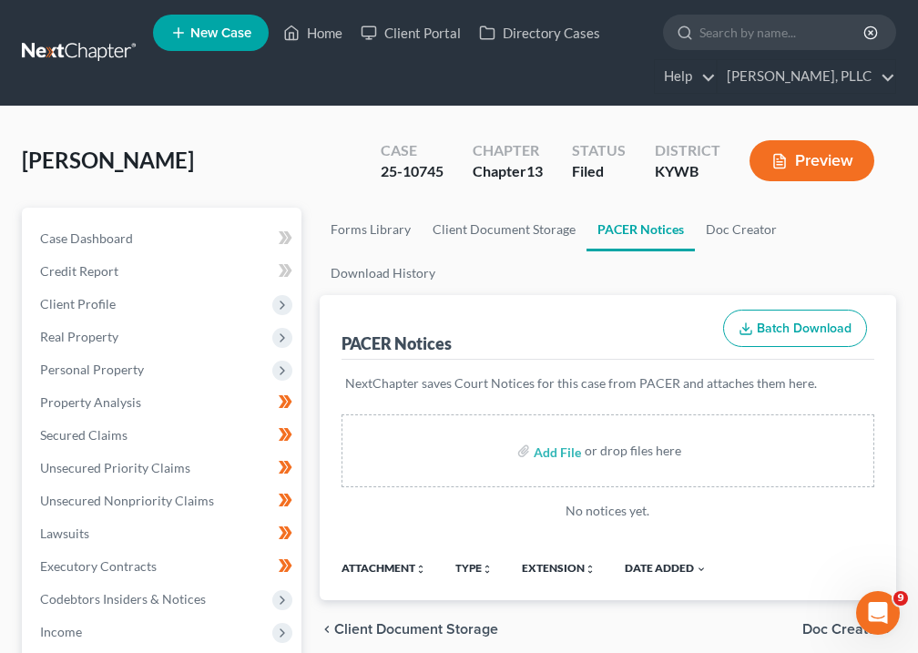
scroll to position [0, 0]
click at [320, 26] on link "Home" at bounding box center [312, 32] width 77 height 33
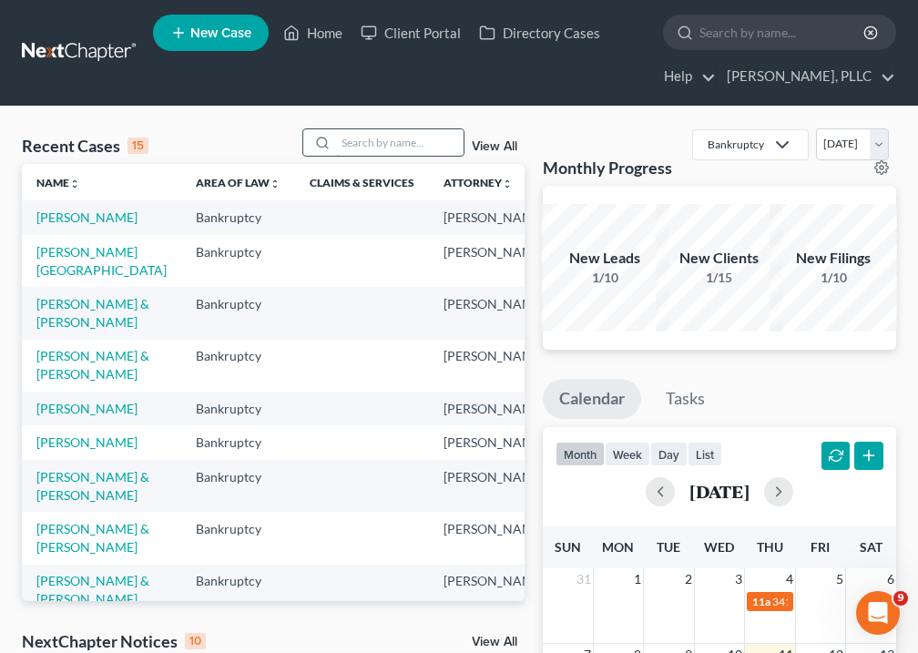
click at [392, 146] on input "search" at bounding box center [399, 142] width 127 height 26
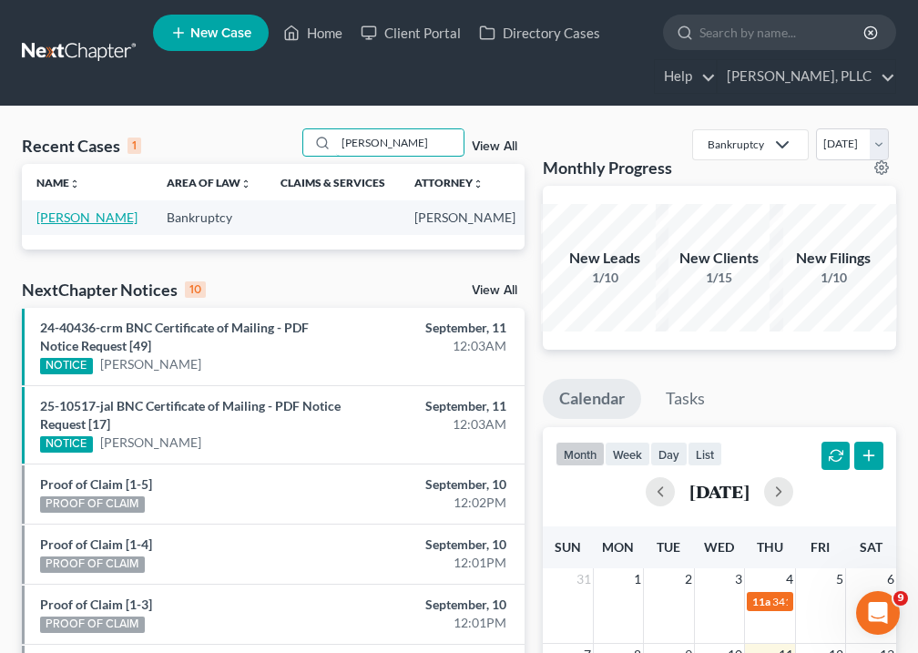
type input "[PERSON_NAME]"
click at [68, 225] on link "[PERSON_NAME]" at bounding box center [86, 216] width 101 height 15
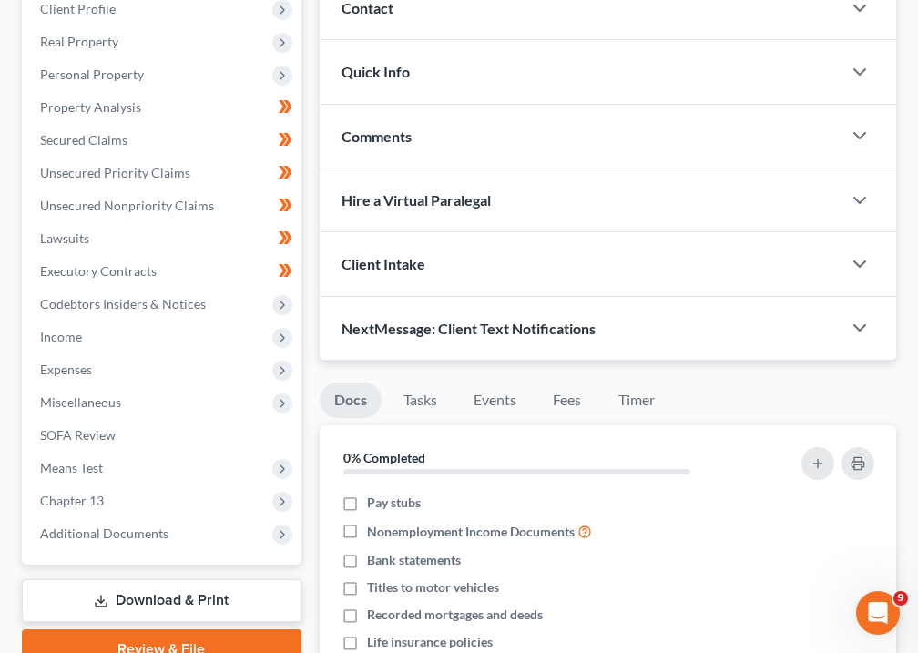
scroll to position [649, 0]
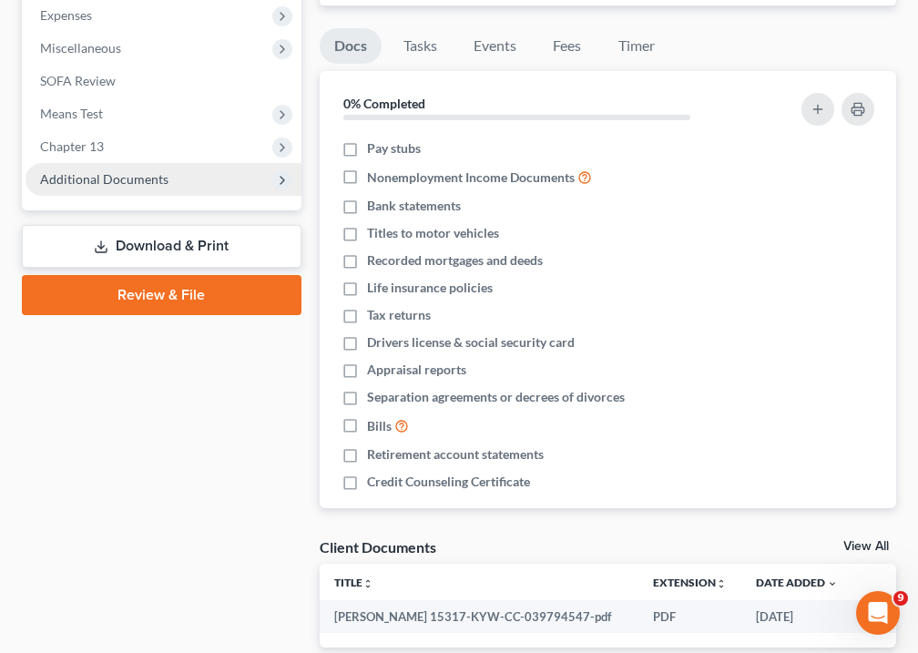
click at [87, 188] on span "Additional Documents" at bounding box center [163, 179] width 276 height 33
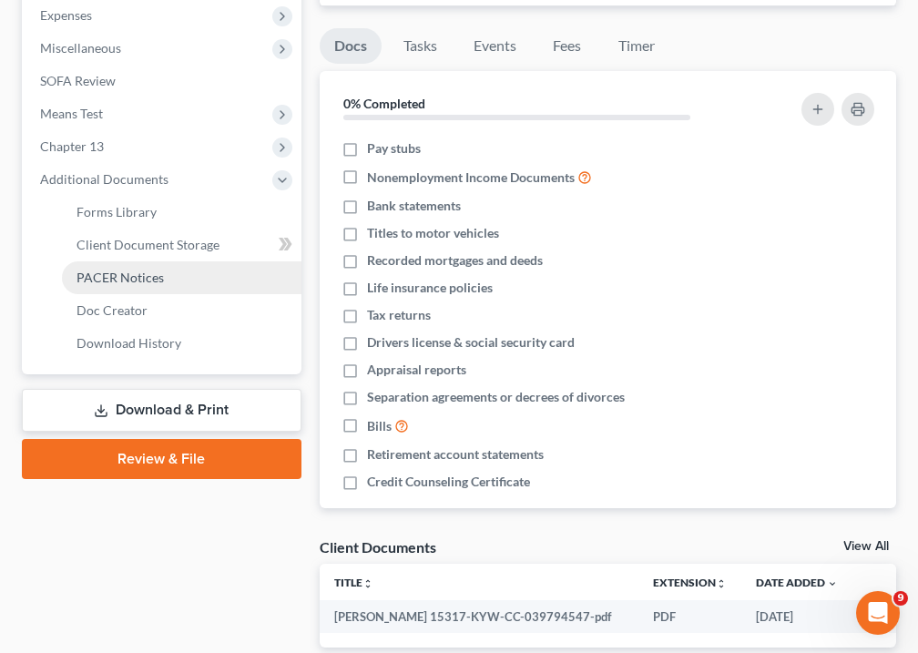
click at [107, 276] on span "PACER Notices" at bounding box center [119, 277] width 87 height 15
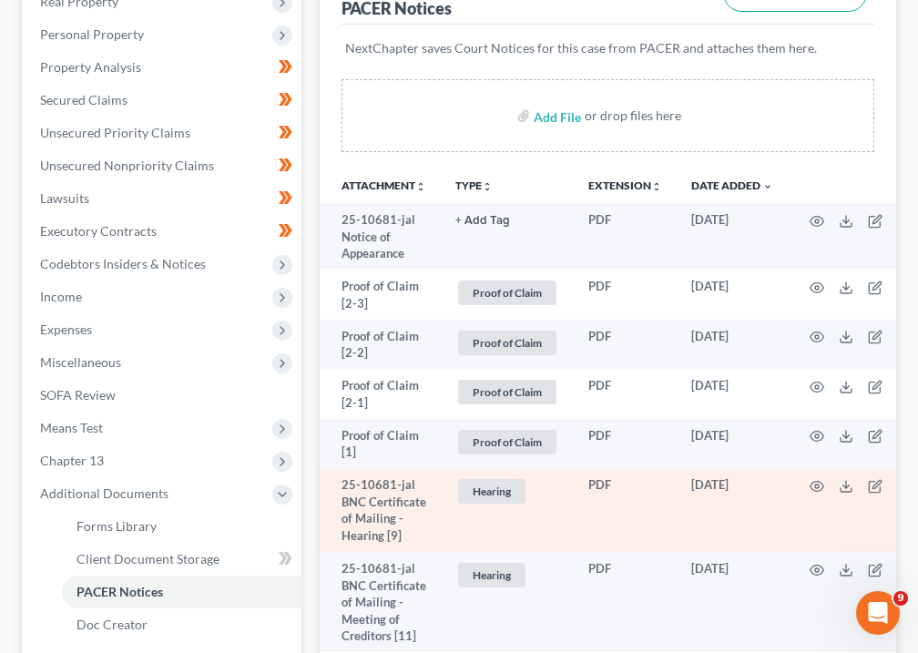
scroll to position [339, 0]
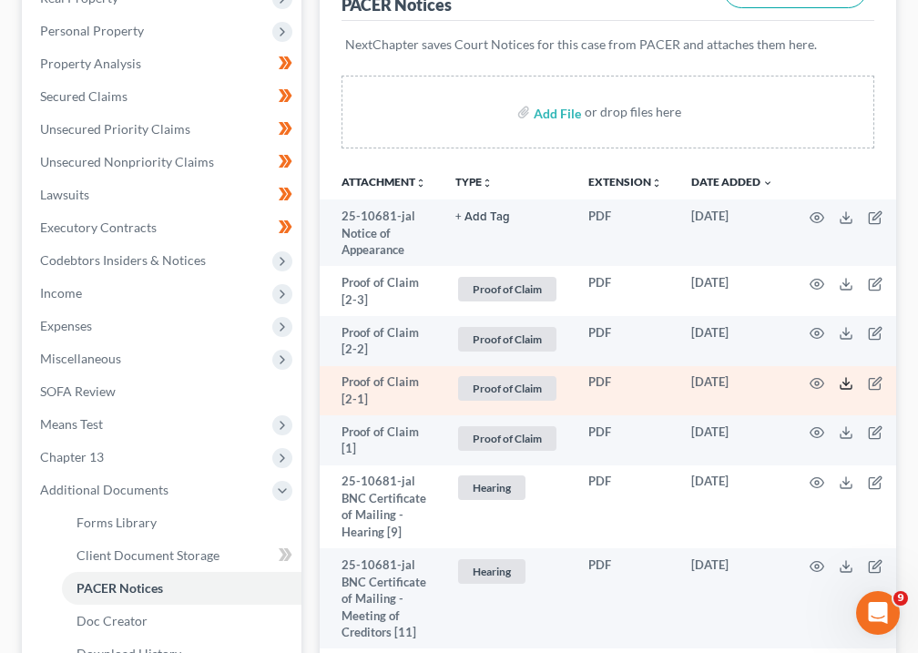
click at [848, 377] on icon at bounding box center [846, 383] width 15 height 15
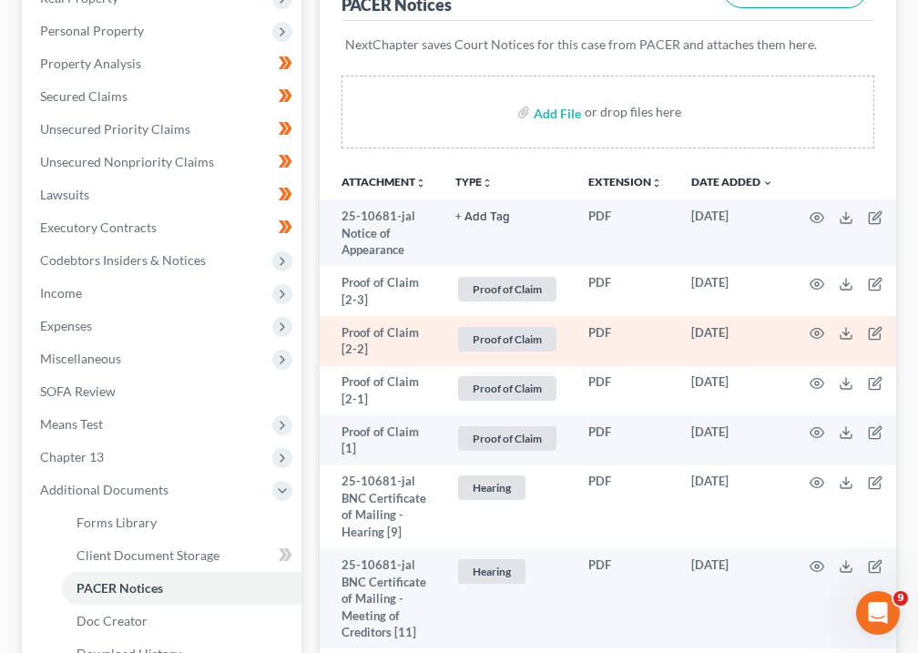
click at [839, 334] on td at bounding box center [864, 341] width 153 height 50
click at [846, 333] on icon at bounding box center [846, 333] width 15 height 15
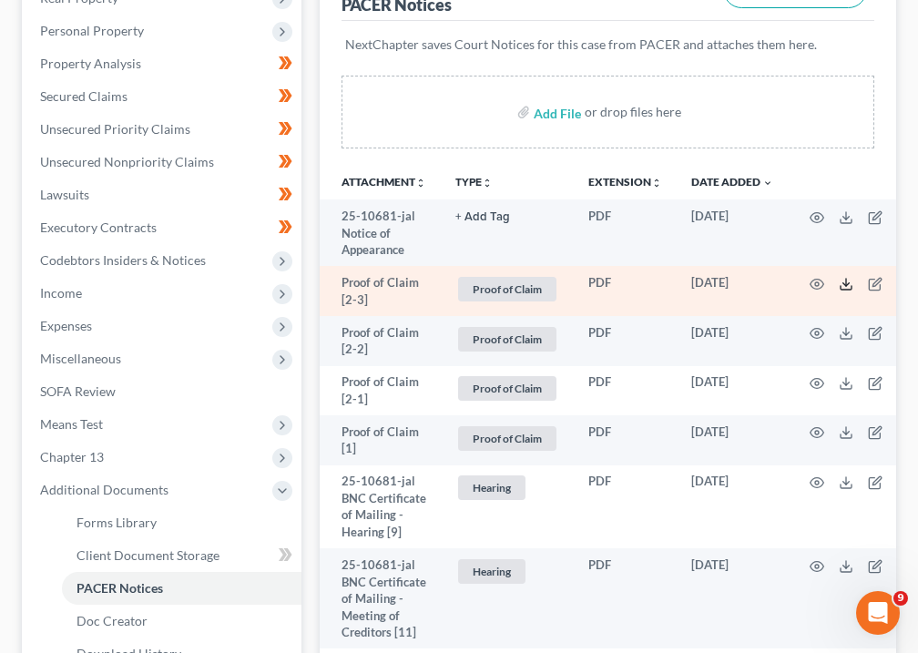
click at [846, 281] on line at bounding box center [846, 282] width 0 height 7
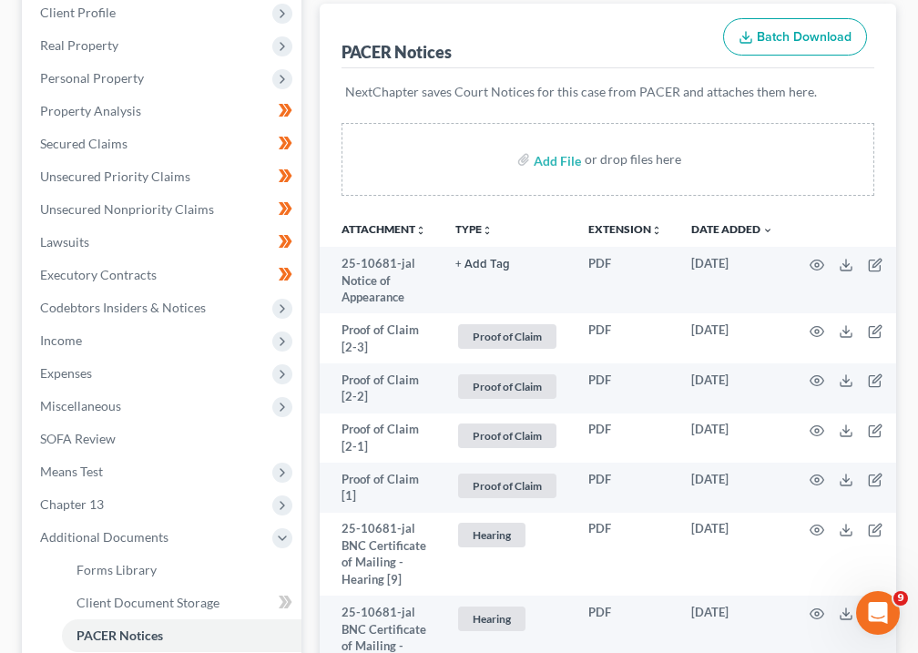
scroll to position [0, 0]
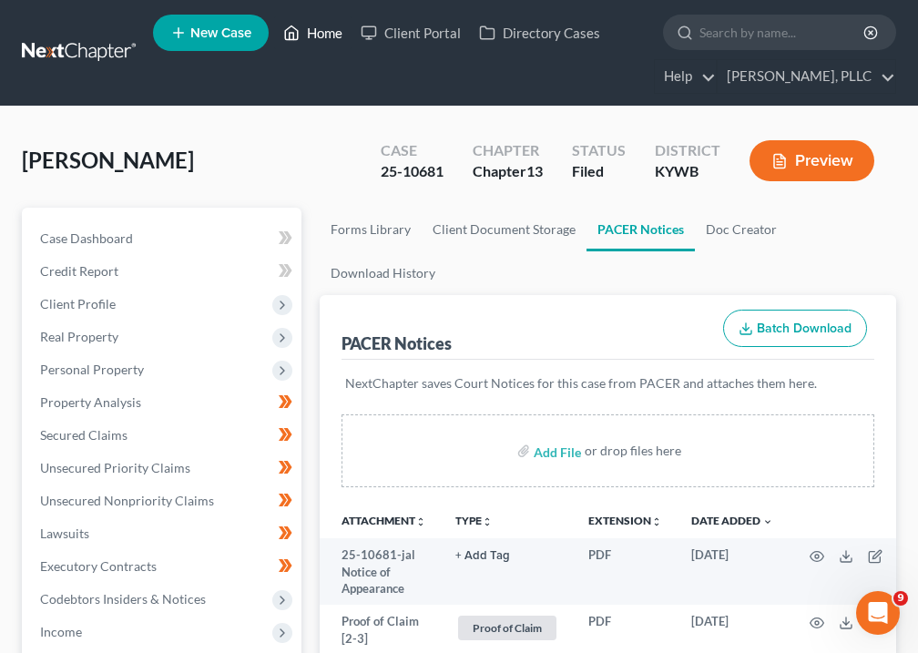
click at [318, 28] on link "Home" at bounding box center [312, 32] width 77 height 33
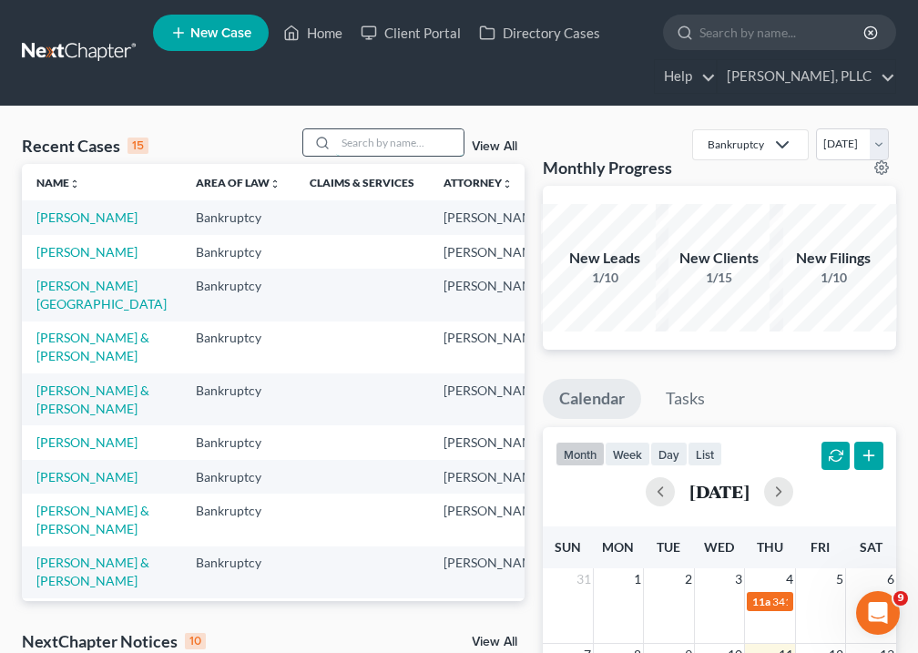
click at [387, 144] on input "search" at bounding box center [399, 142] width 127 height 26
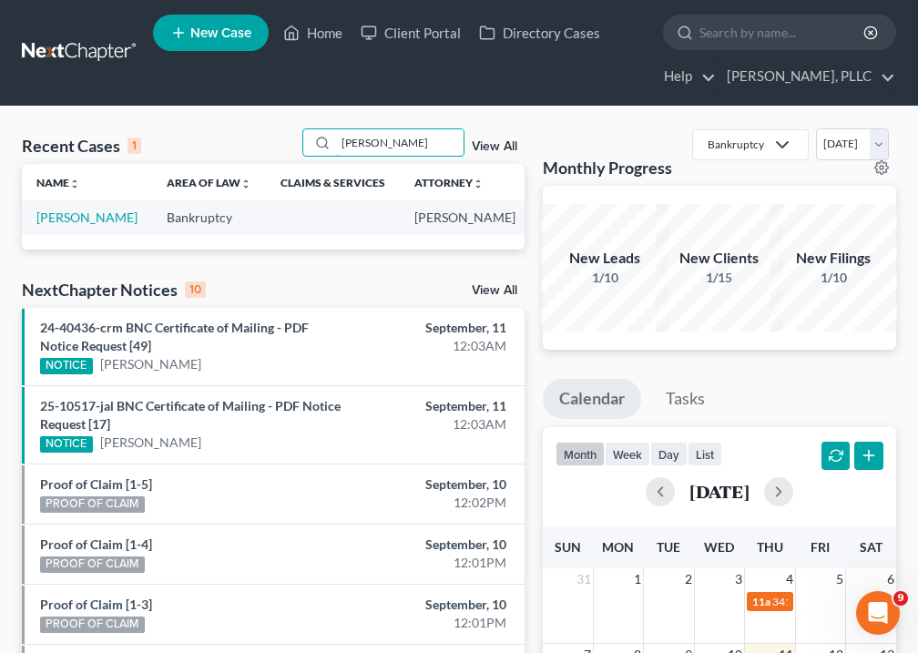
type input "[PERSON_NAME]"
drag, startPoint x: 345, startPoint y: 172, endPoint x: 40, endPoint y: 237, distance: 311.8
click at [40, 225] on link "[PERSON_NAME]" at bounding box center [86, 216] width 101 height 15
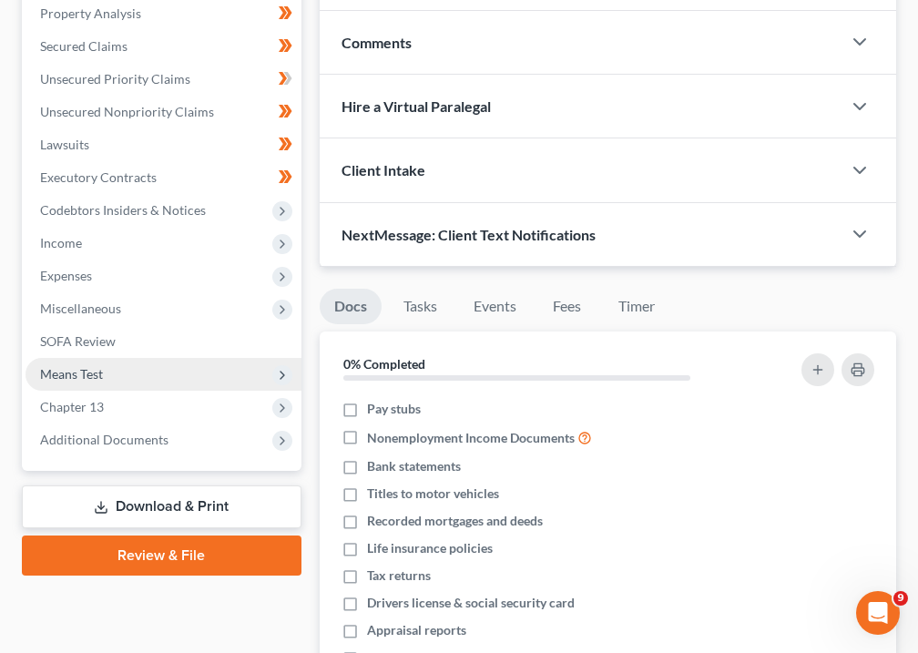
scroll to position [513, 0]
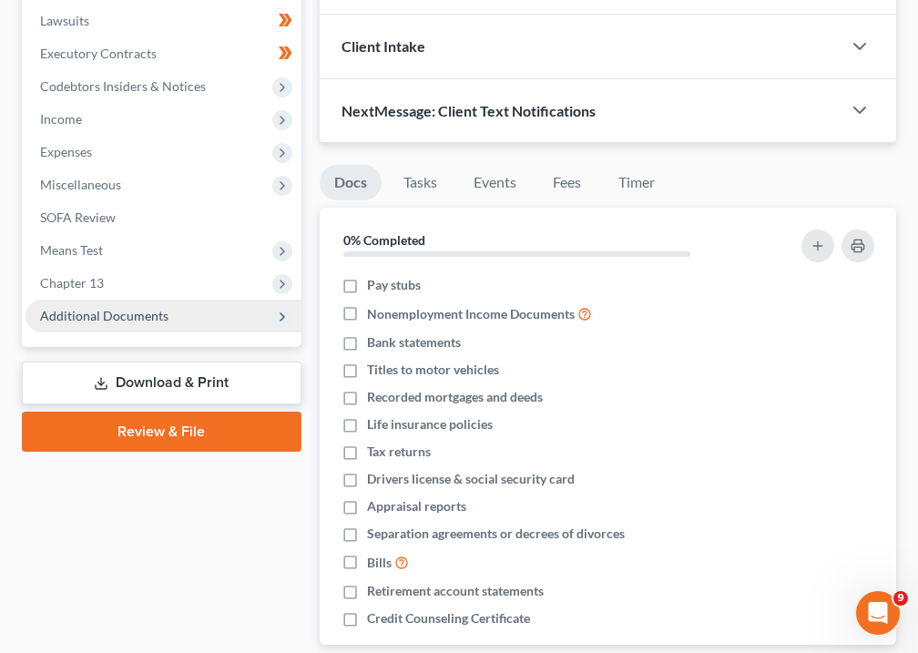
click at [76, 313] on span "Additional Documents" at bounding box center [104, 315] width 128 height 15
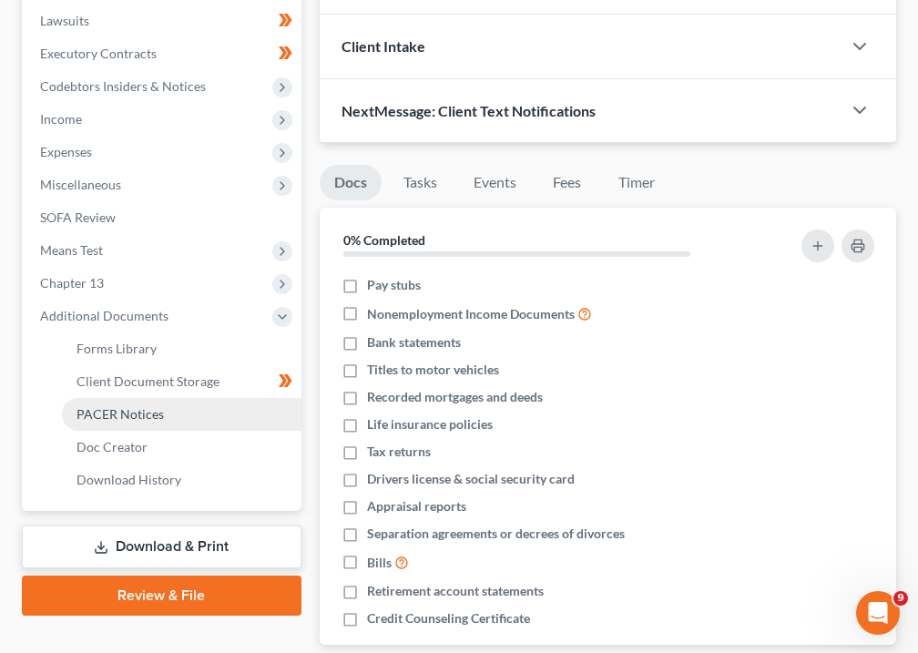
click at [123, 413] on span "PACER Notices" at bounding box center [119, 413] width 87 height 15
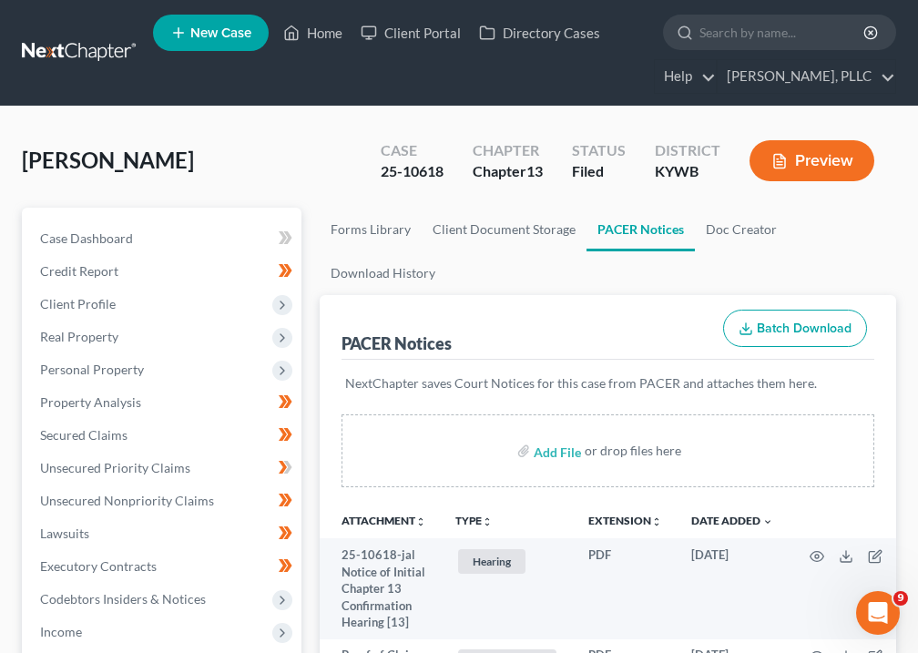
click at [489, 523] on icon "unfold_more" at bounding box center [487, 521] width 11 height 11
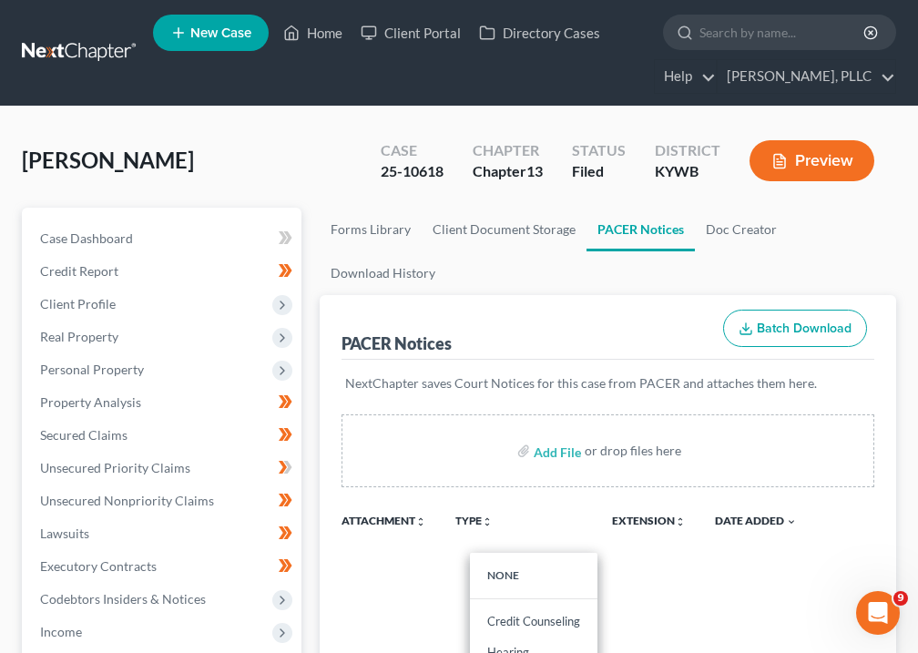
scroll to position [367, 0]
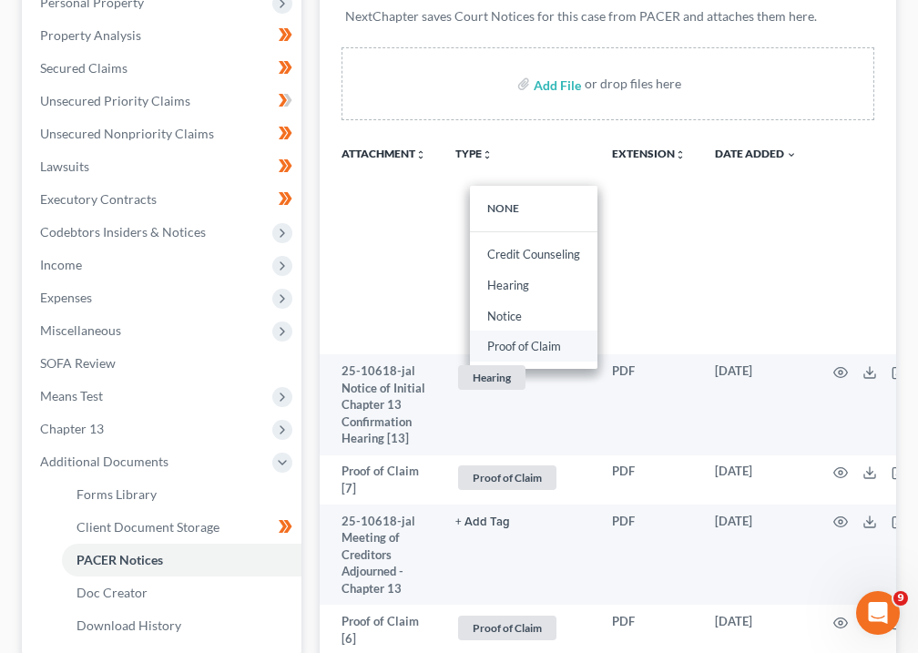
click at [547, 349] on link "Proof of Claim" at bounding box center [533, 346] width 127 height 31
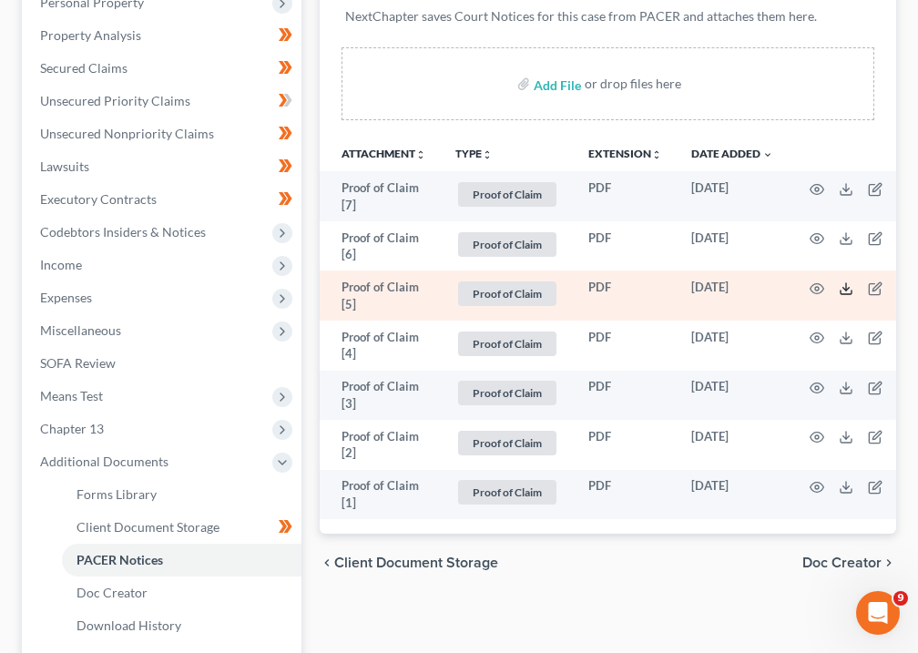
click at [844, 290] on icon at bounding box center [846, 288] width 15 height 15
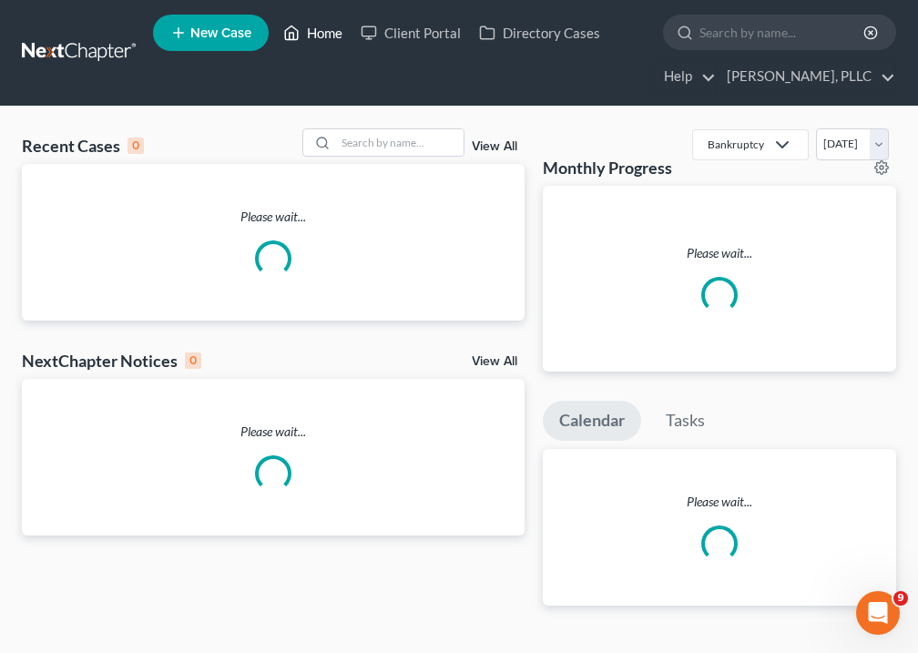
click at [315, 34] on link "Home" at bounding box center [312, 32] width 77 height 33
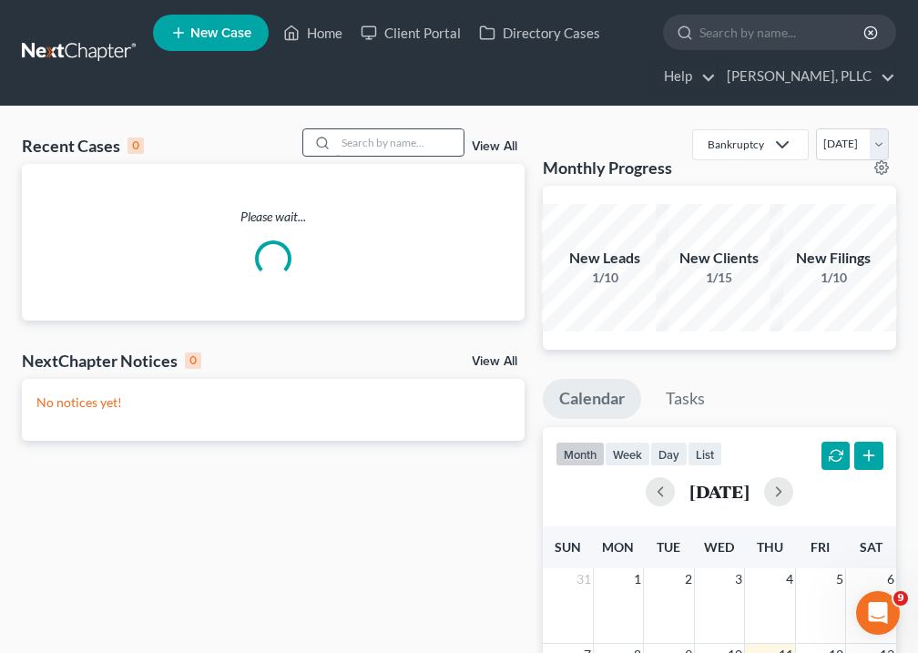
click at [418, 146] on input "search" at bounding box center [399, 142] width 127 height 26
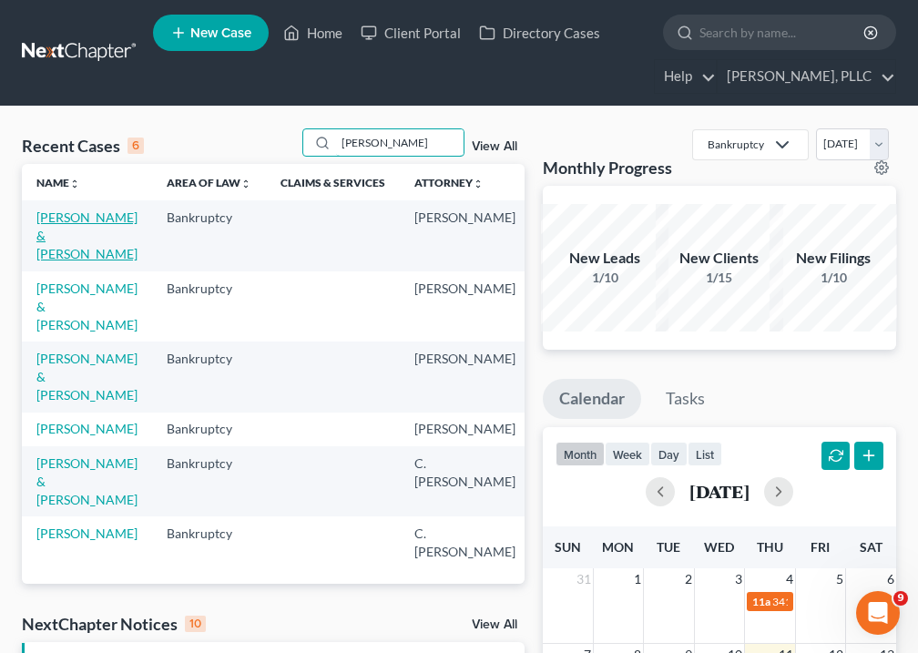
type input "[PERSON_NAME]"
click at [51, 249] on link "[PERSON_NAME] & [PERSON_NAME]" at bounding box center [86, 235] width 101 height 52
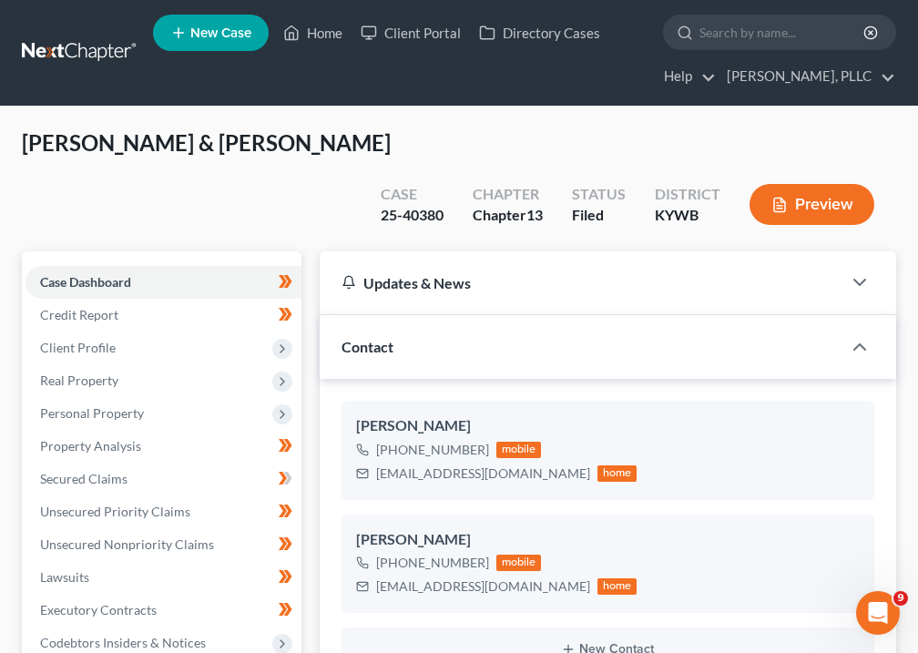
scroll to position [472, 0]
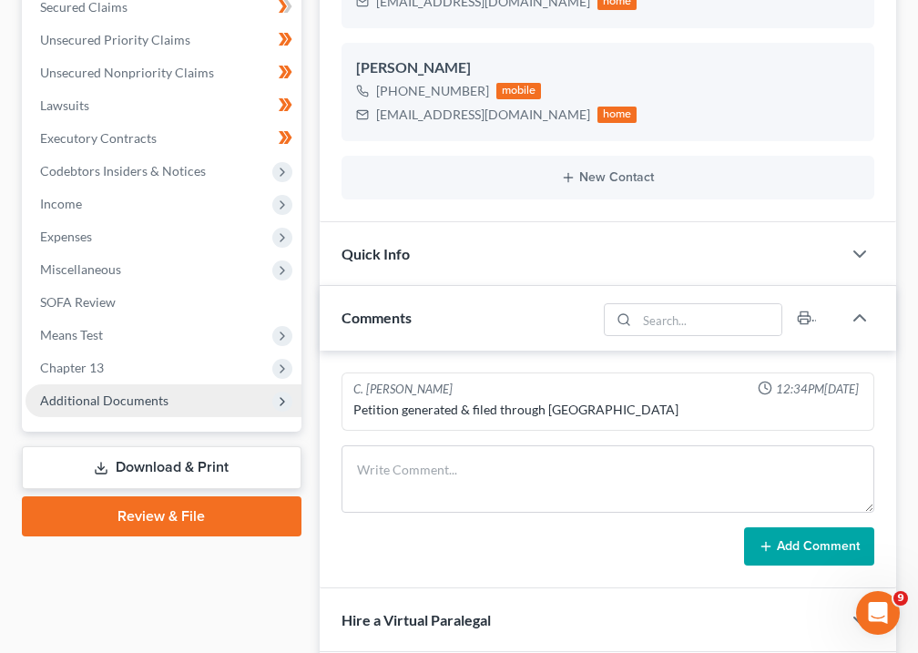
click at [124, 384] on span "Additional Documents" at bounding box center [163, 400] width 276 height 33
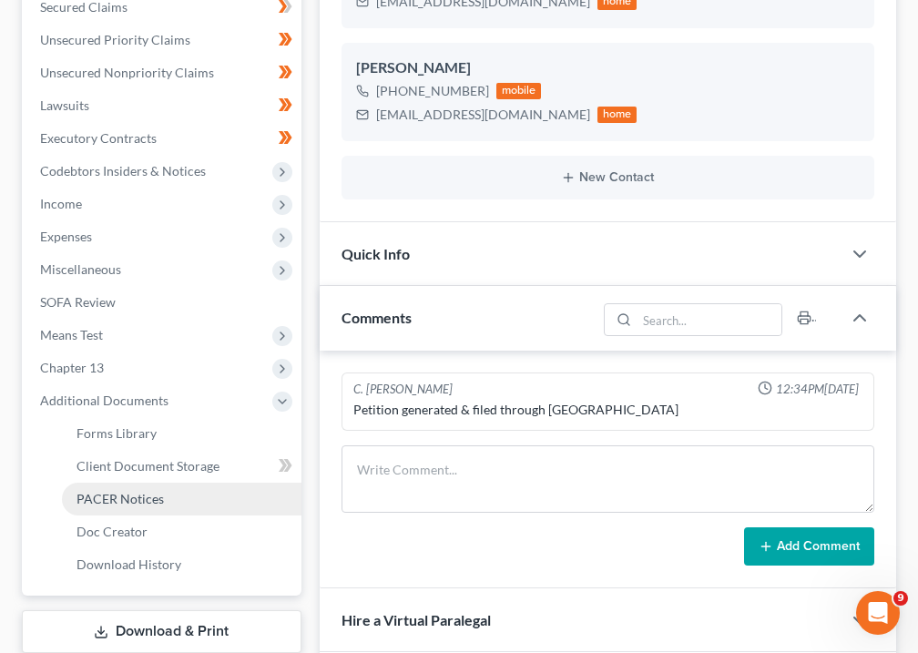
click at [126, 483] on link "PACER Notices" at bounding box center [181, 499] width 239 height 33
